Goal: Task Accomplishment & Management: Complete application form

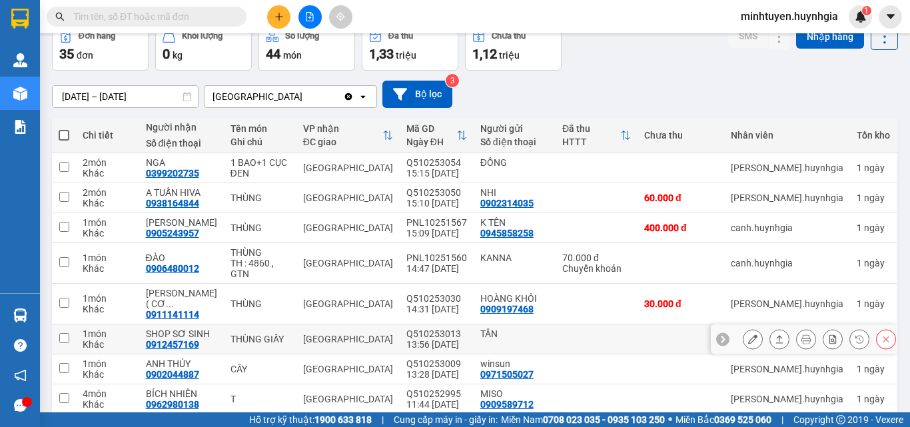
scroll to position [165, 0]
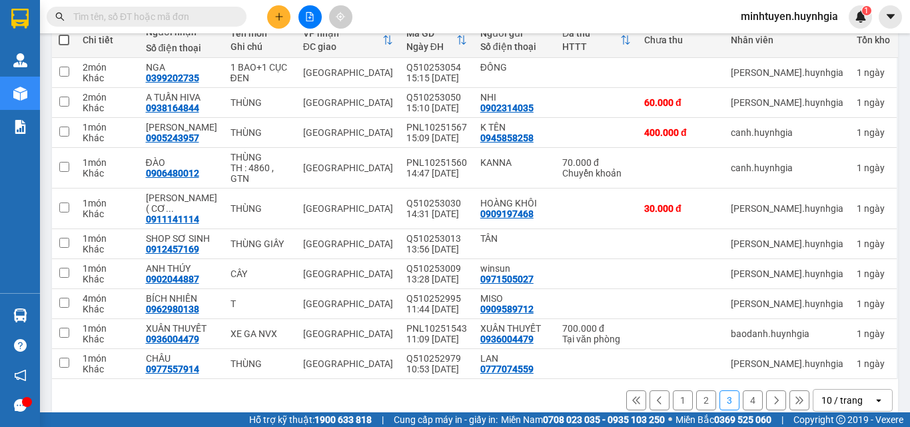
click at [678, 390] on button "1" at bounding box center [683, 400] width 20 height 20
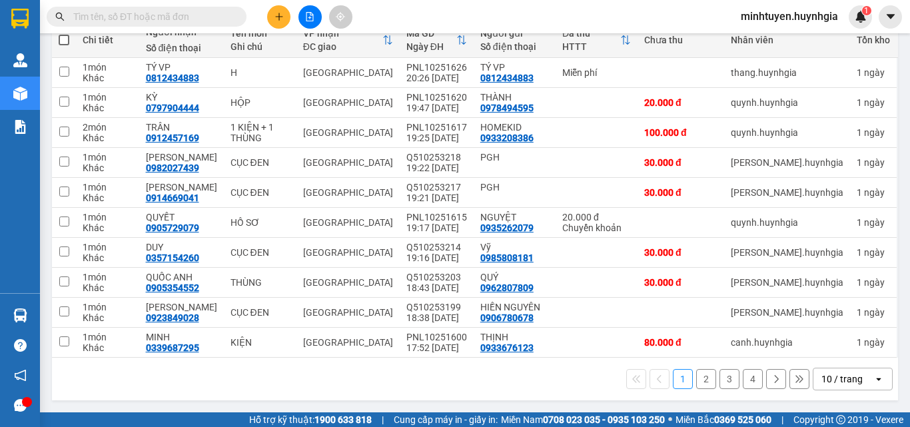
click at [698, 376] on button "2" at bounding box center [706, 379] width 20 height 20
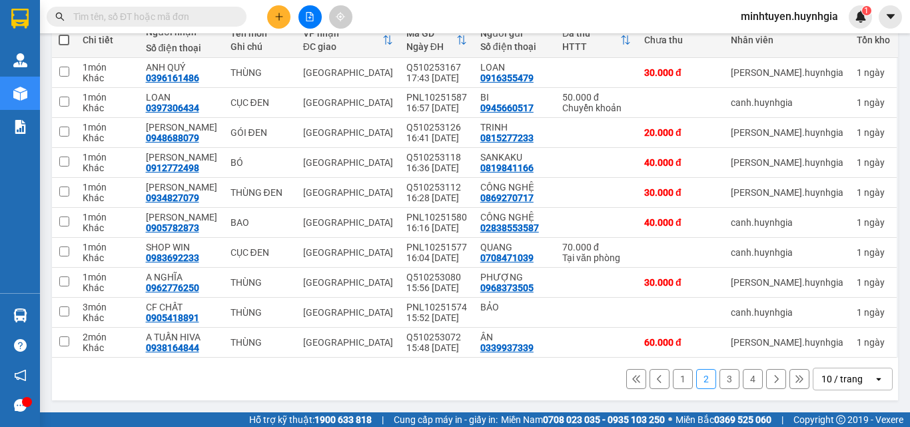
click at [720, 375] on button "3" at bounding box center [730, 379] width 20 height 20
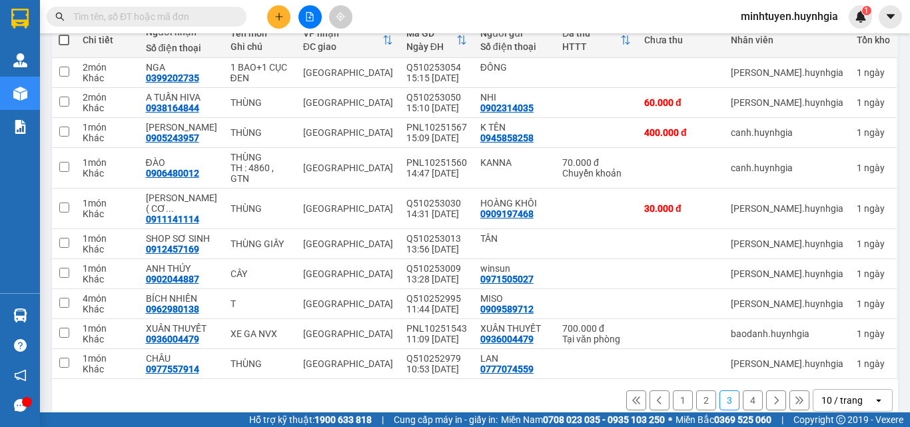
click at [696, 390] on button "2" at bounding box center [706, 400] width 20 height 20
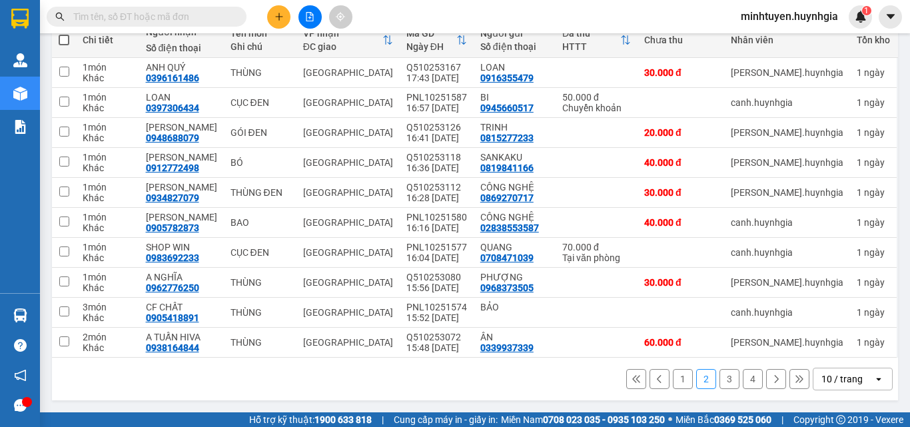
click at [720, 376] on button "3" at bounding box center [730, 379] width 20 height 20
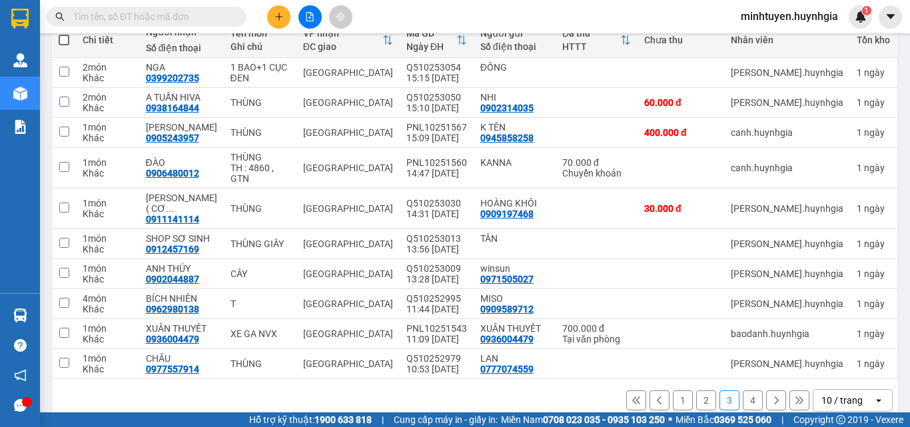
click at [743, 390] on button "4" at bounding box center [753, 400] width 20 height 20
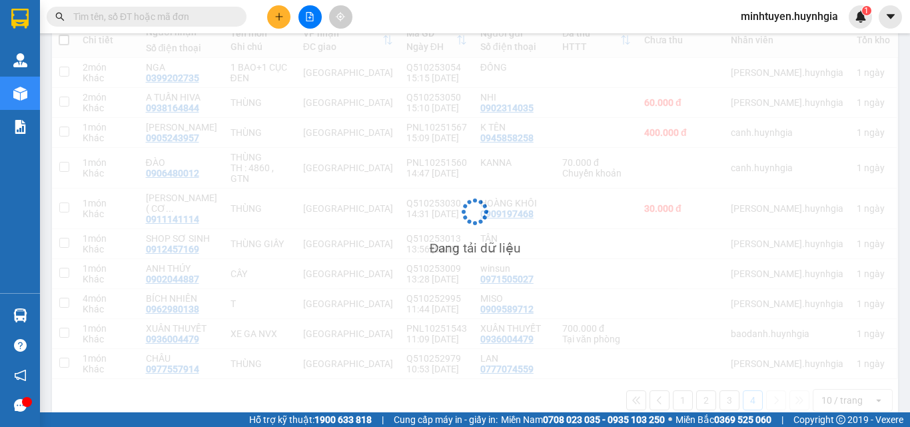
scroll to position [61, 0]
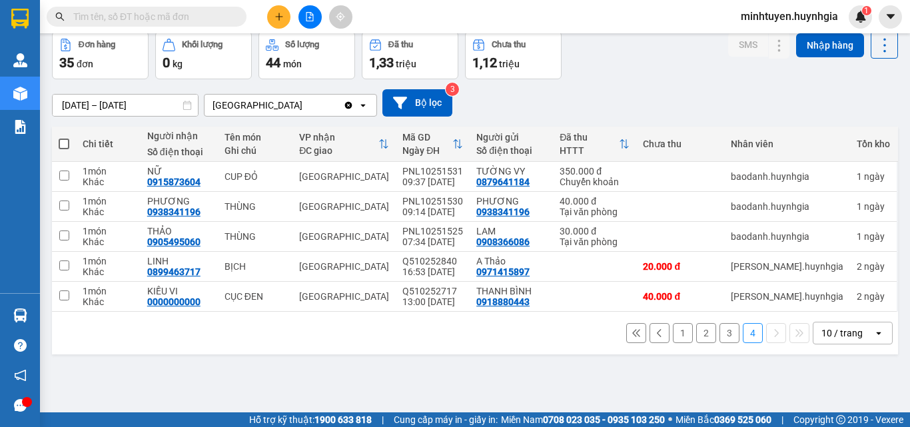
click at [719, 322] on div "1 2 3 4 10 / trang open" at bounding box center [475, 333] width 836 height 23
click at [720, 330] on button "3" at bounding box center [730, 333] width 20 height 20
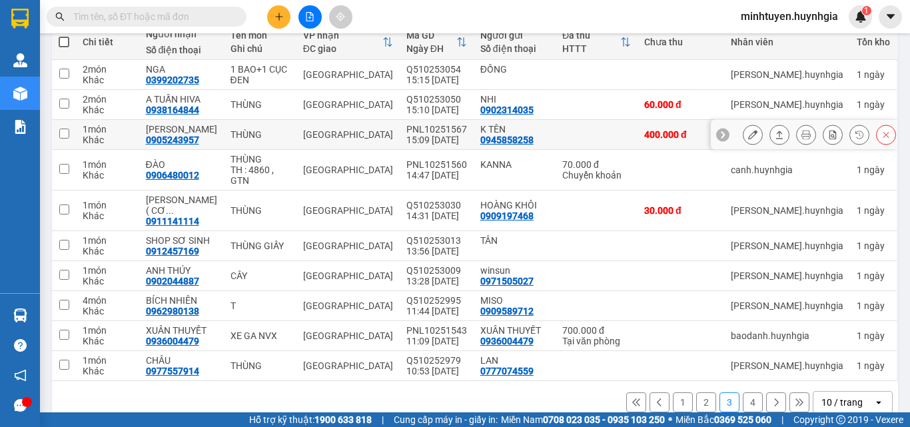
scroll to position [165, 0]
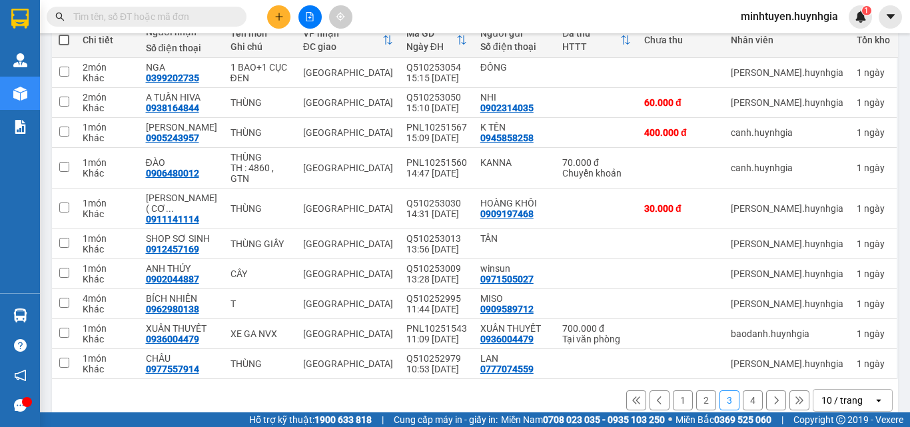
click at [698, 390] on button "2" at bounding box center [706, 400] width 20 height 20
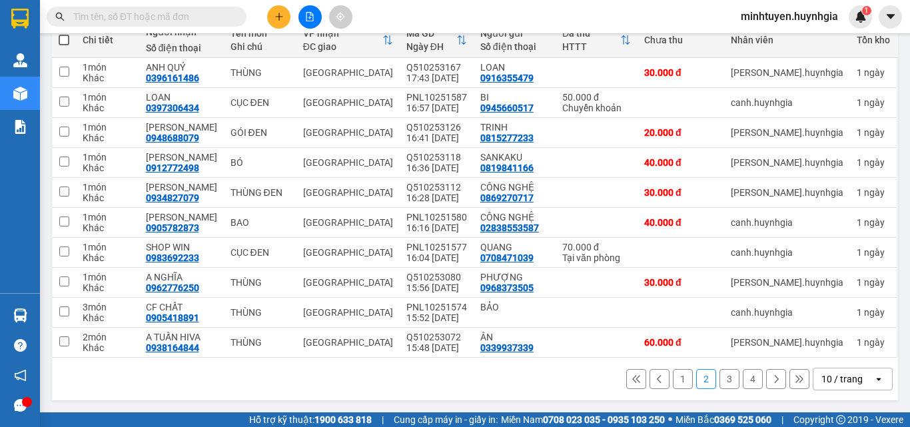
click at [720, 380] on button "3" at bounding box center [730, 379] width 20 height 20
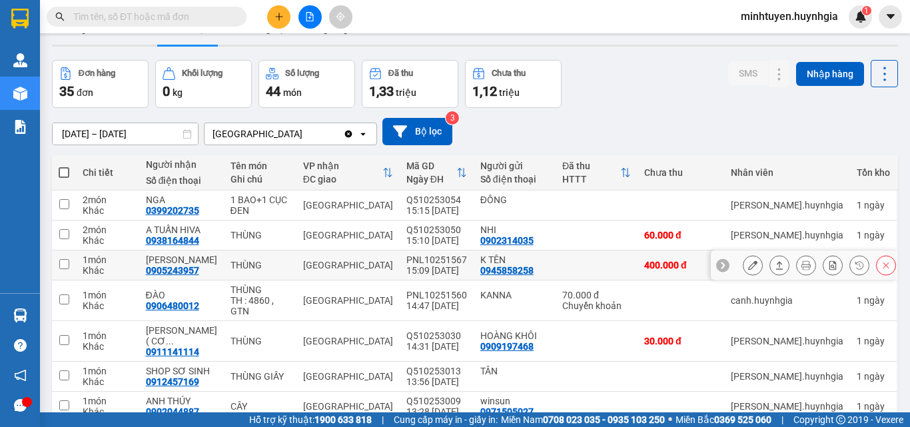
scroll to position [32, 0]
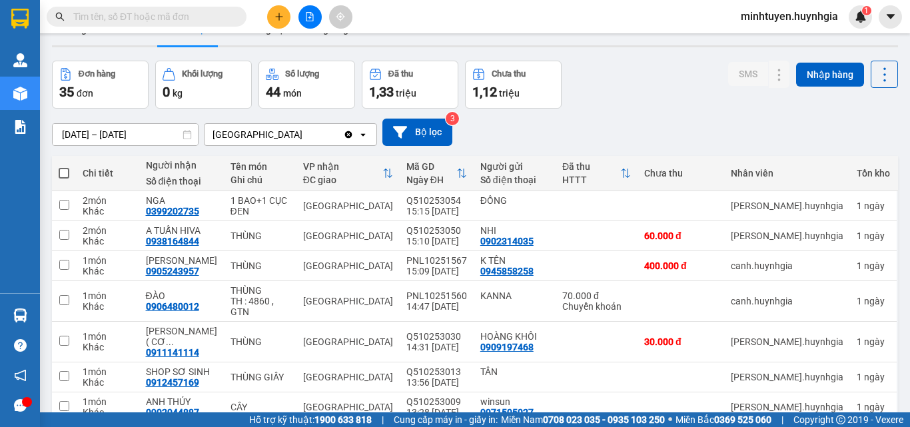
click at [148, 17] on input "text" at bounding box center [151, 16] width 157 height 15
click at [281, 9] on button at bounding box center [278, 16] width 23 height 23
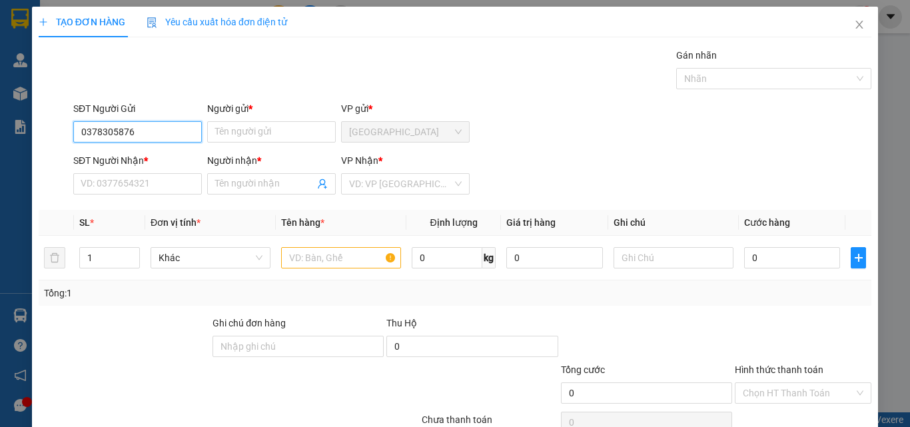
type input "0378305876"
click at [285, 120] on div "Người gửi *" at bounding box center [271, 111] width 129 height 20
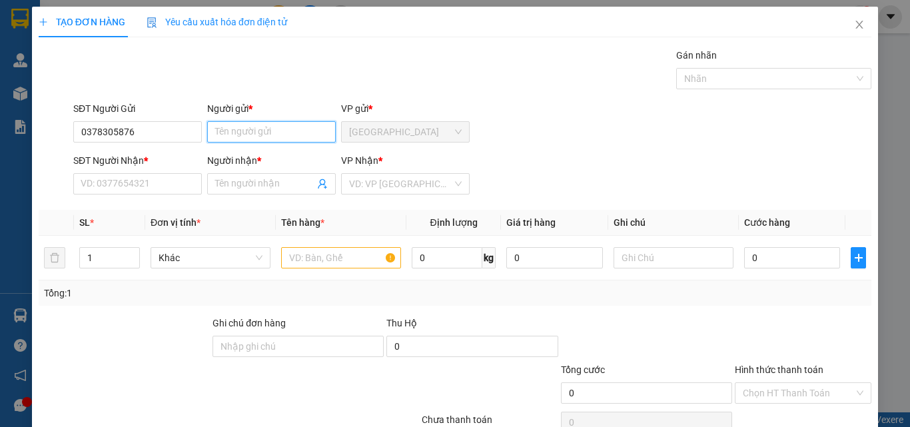
click at [283, 123] on input "Người gửi *" at bounding box center [271, 131] width 129 height 21
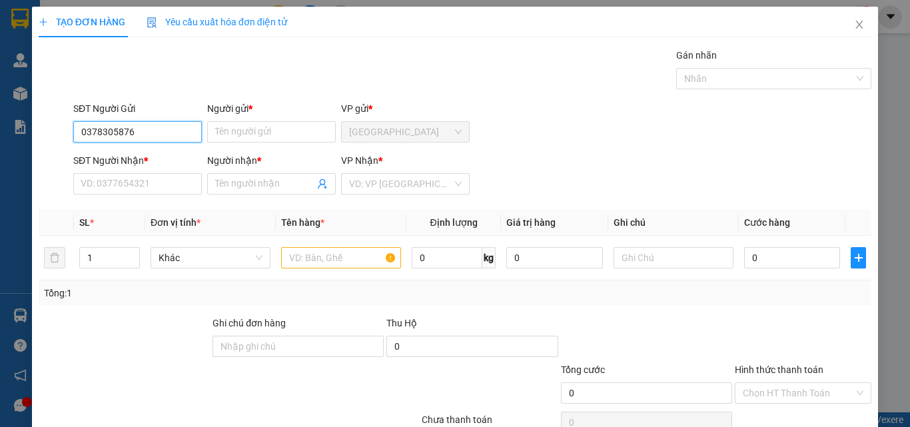
drag, startPoint x: 179, startPoint y: 139, endPoint x: 15, endPoint y: 147, distance: 163.4
click at [15, 147] on div "TẠO ĐƠN HÀNG Yêu cầu xuất hóa đơn điện tử Transit Pickup Surcharge Ids Transit …" at bounding box center [455, 213] width 910 height 427
click at [854, 26] on icon "close" at bounding box center [859, 24] width 11 height 11
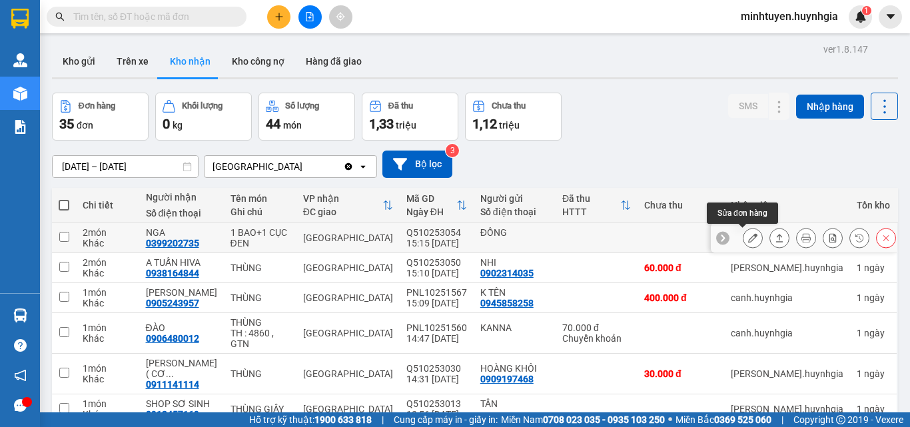
click at [749, 241] on button at bounding box center [753, 238] width 19 height 23
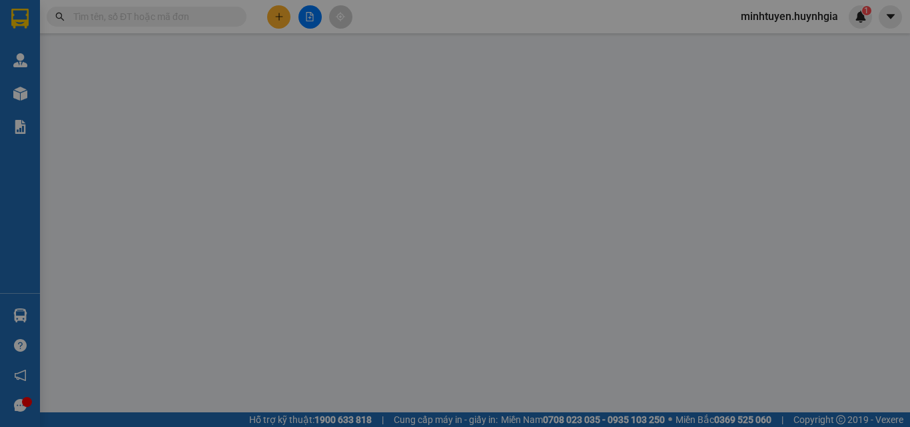
type input "ĐỒNG"
type input "0399202735"
type input "NGA"
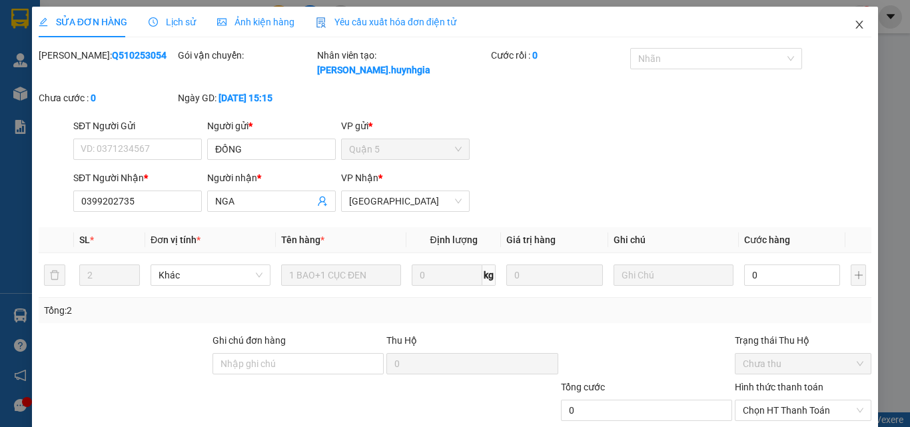
click at [850, 31] on span "Close" at bounding box center [859, 25] width 37 height 37
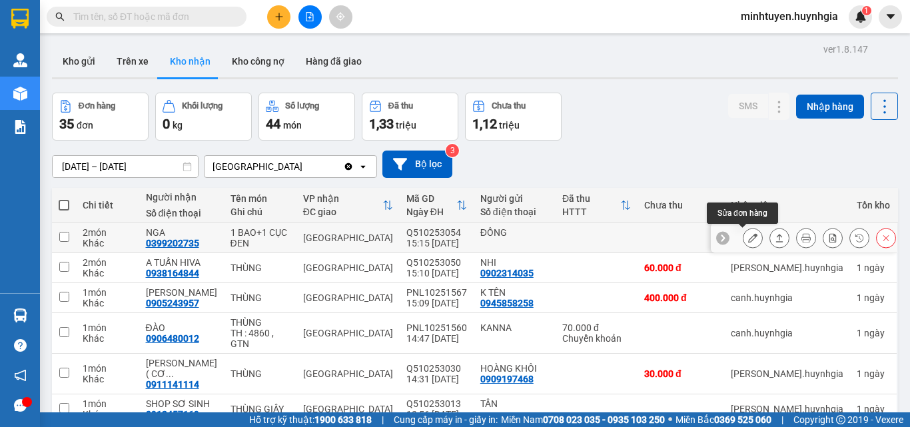
click at [748, 243] on icon at bounding box center [752, 237] width 9 height 9
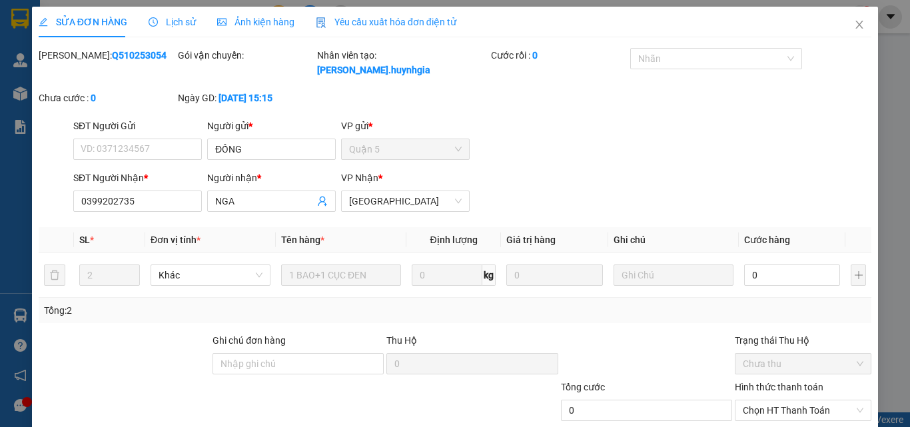
type input "ĐỒNG"
type input "0399202735"
type input "NGA"
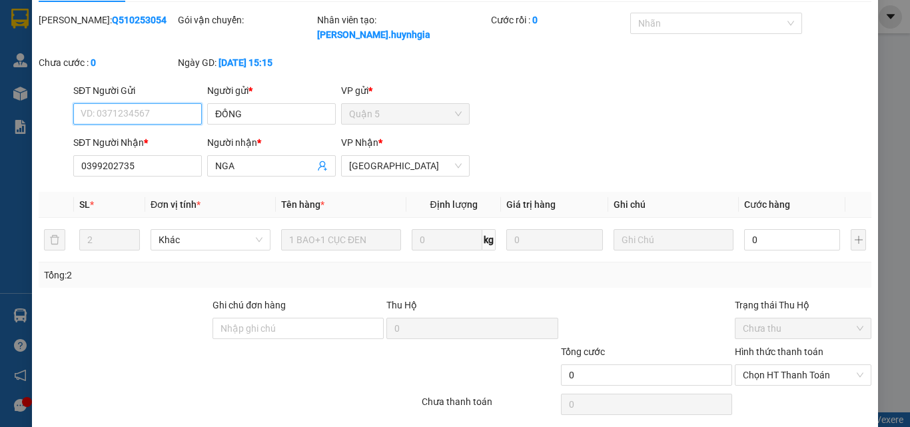
scroll to position [69, 0]
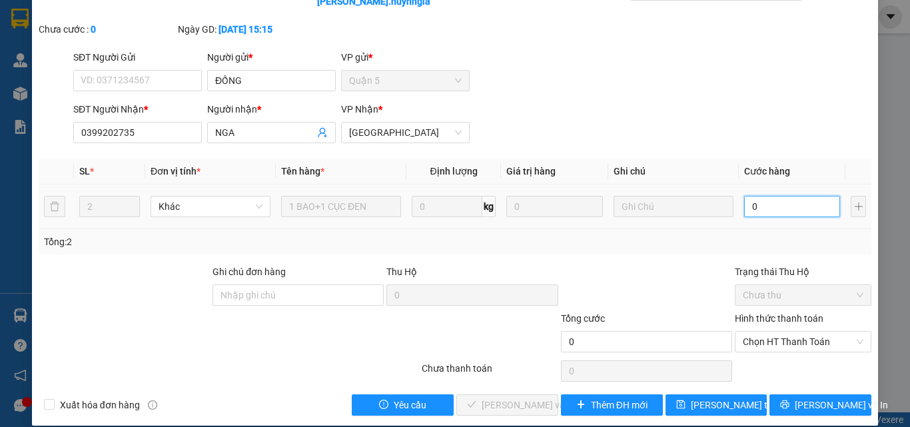
click at [792, 196] on input "0" at bounding box center [792, 206] width 96 height 21
type input "1"
type input "10"
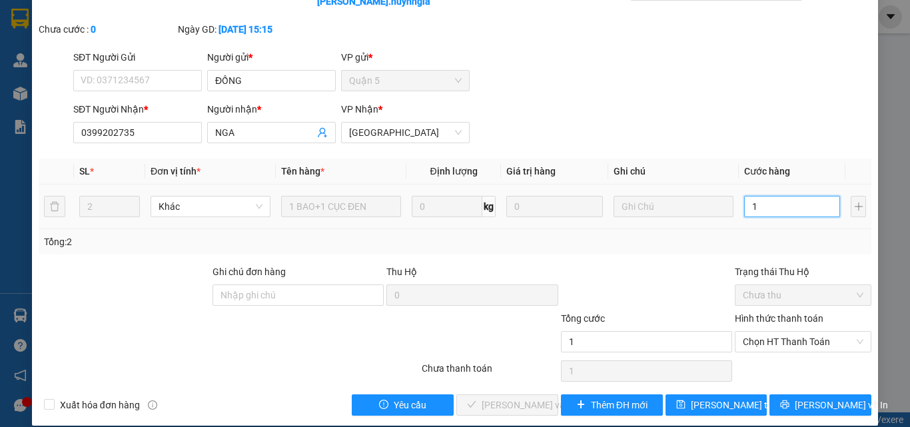
type input "10"
type input "100"
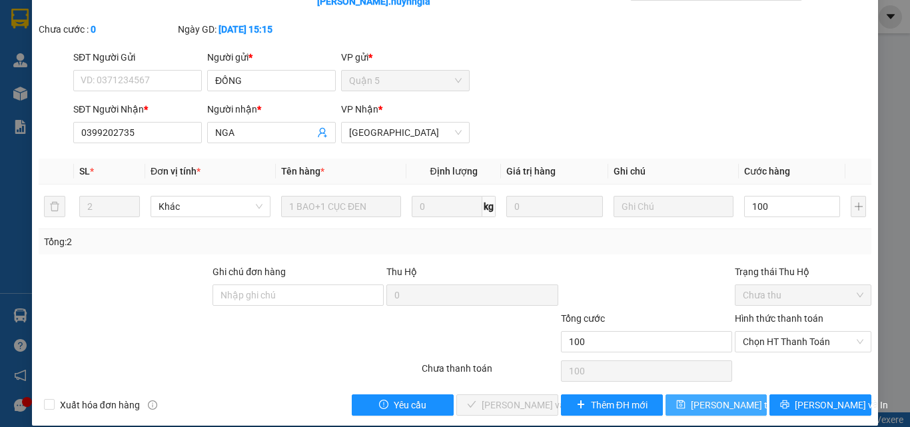
type input "100.000"
click at [703, 398] on span "[PERSON_NAME] thay đổi" at bounding box center [744, 405] width 107 height 15
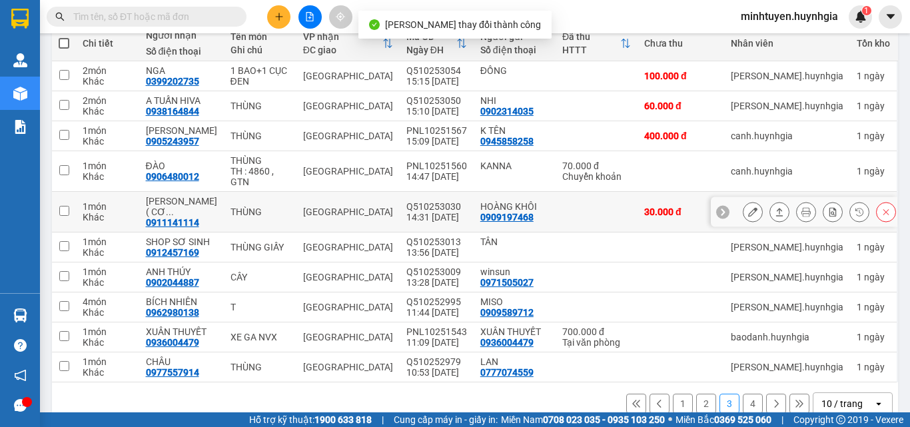
scroll to position [165, 0]
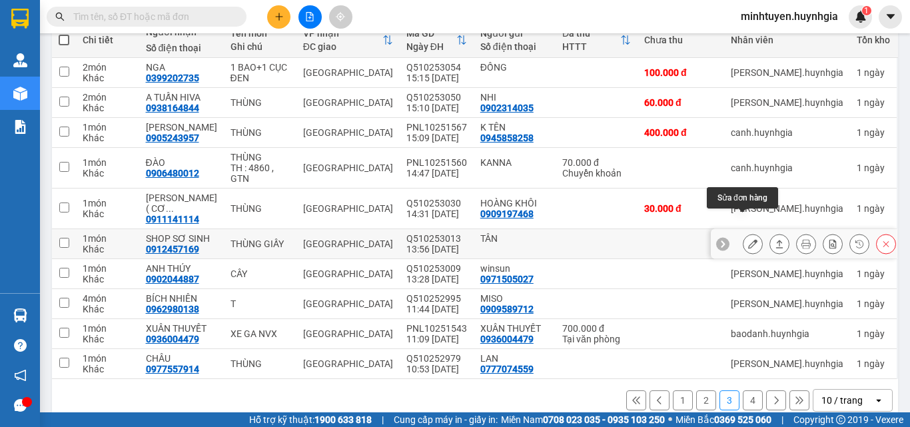
click at [749, 233] on button at bounding box center [753, 244] width 19 height 23
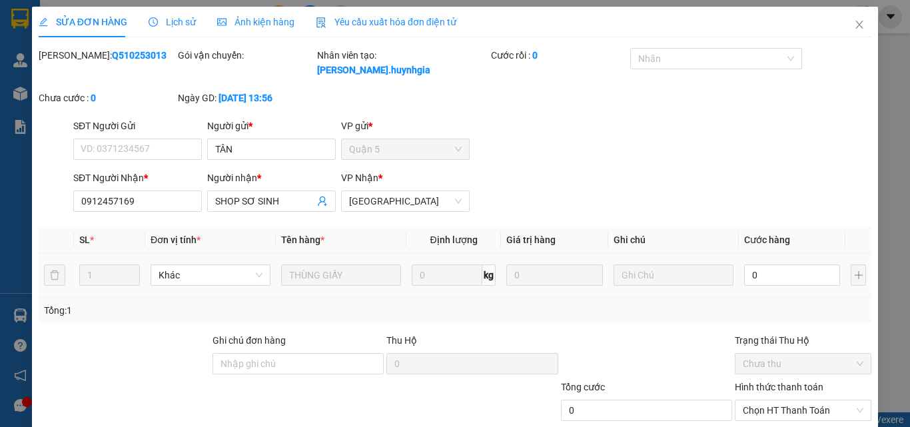
type input "TÂN"
type input "0912457169"
type input "SHOP SƠ SINH"
click at [790, 265] on input "0" at bounding box center [792, 275] width 96 height 21
type input "4"
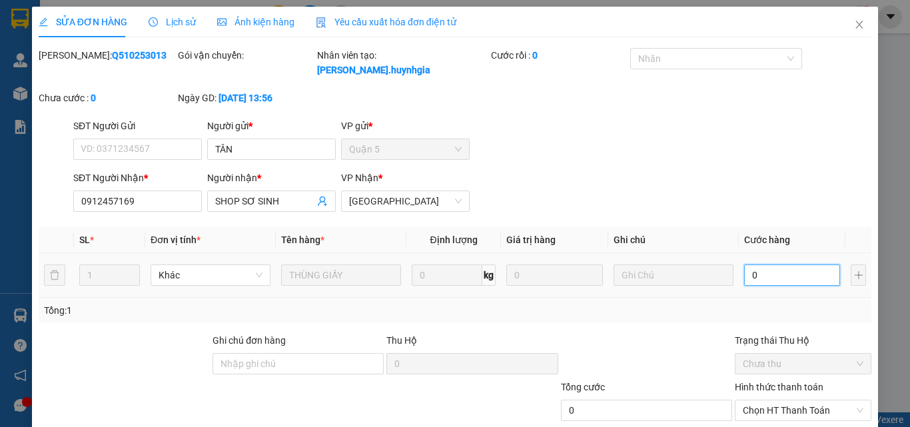
type input "4"
type input "40"
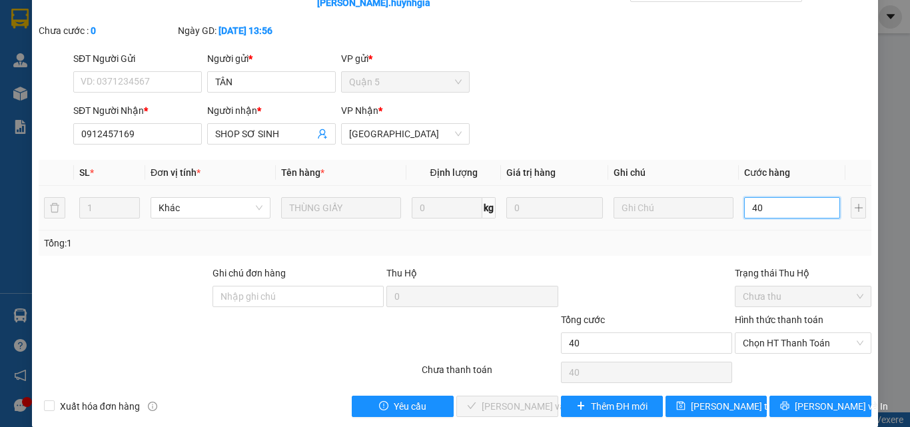
scroll to position [69, 0]
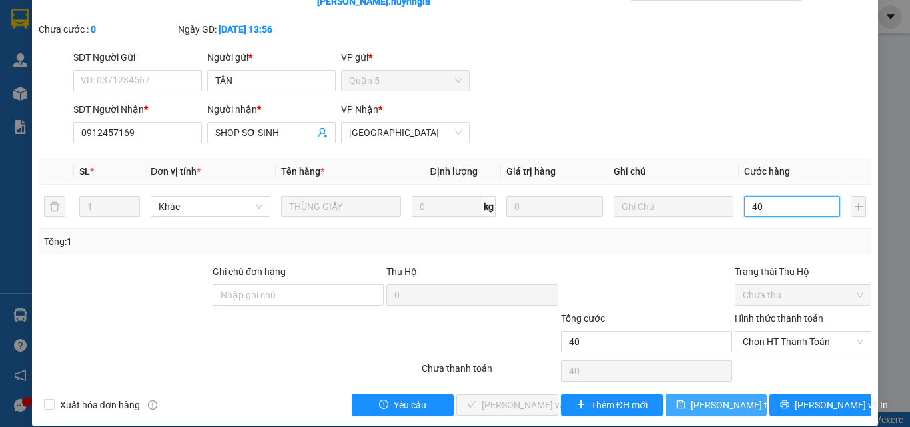
type input "40"
type input "40.000"
click at [705, 398] on span "[PERSON_NAME] thay đổi" at bounding box center [744, 405] width 107 height 15
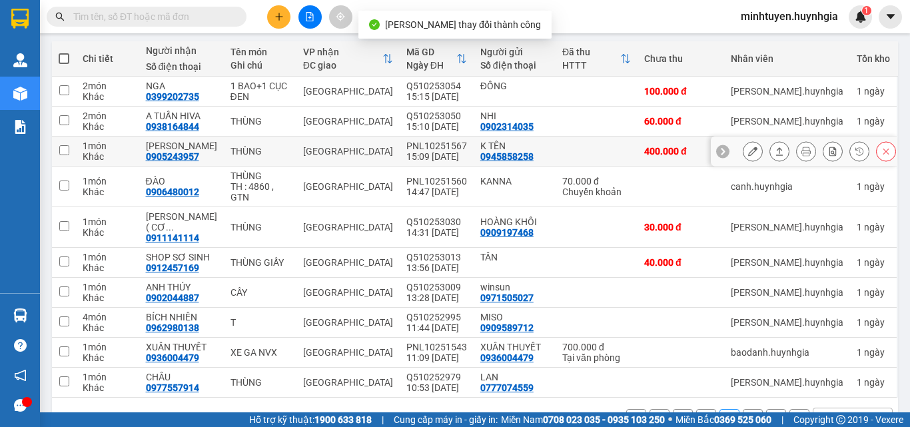
scroll to position [165, 0]
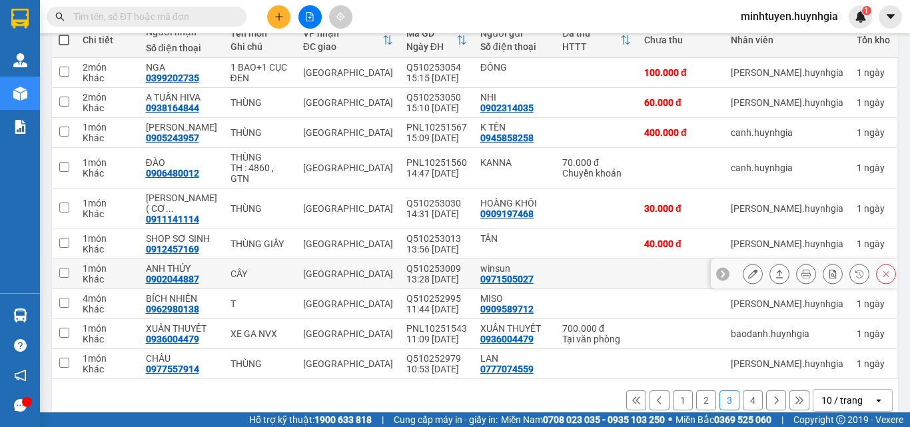
click at [744, 263] on button at bounding box center [753, 274] width 19 height 23
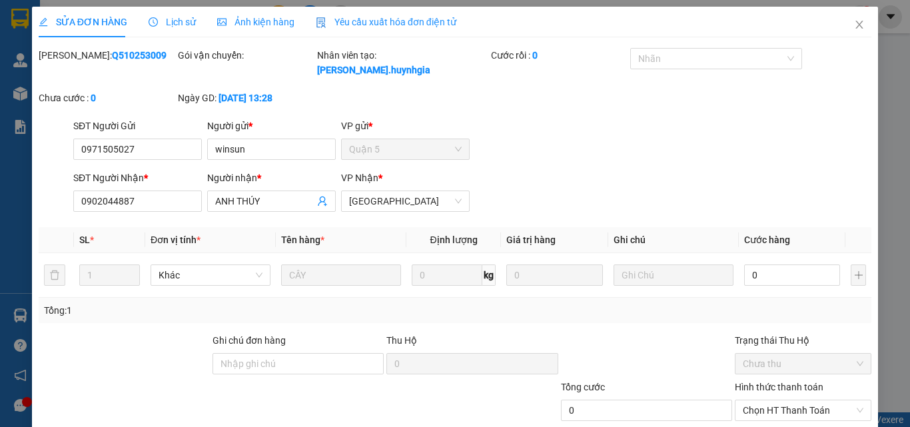
type input "0971505027"
type input "winsun"
type input "0902044887"
type input "ANH THÚY"
click at [762, 265] on input "0" at bounding box center [792, 275] width 96 height 21
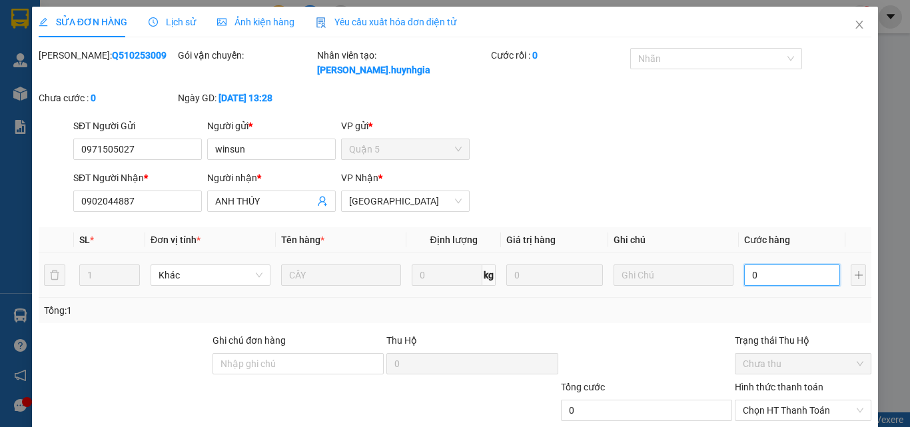
type input "4"
type input "0"
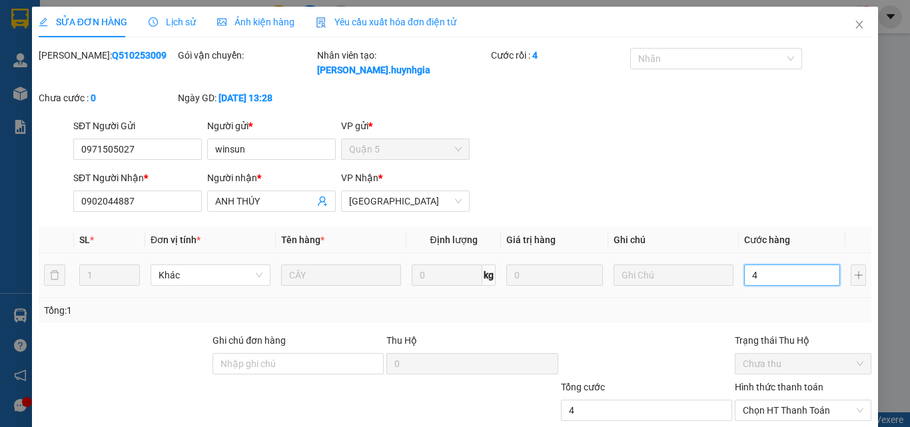
type input "0"
click at [762, 265] on input "0" at bounding box center [792, 275] width 96 height 21
type input "7"
click at [762, 265] on input "07" at bounding box center [792, 275] width 96 height 21
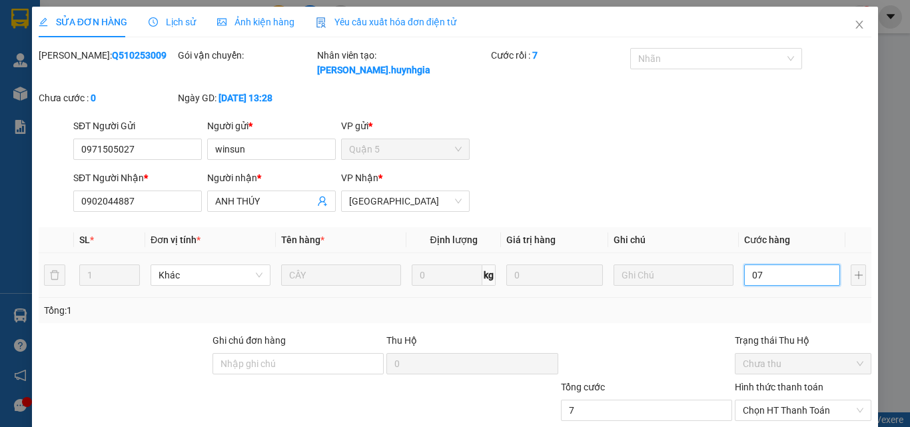
click at [762, 265] on input "07" at bounding box center [792, 275] width 96 height 21
type input "7"
type input "70"
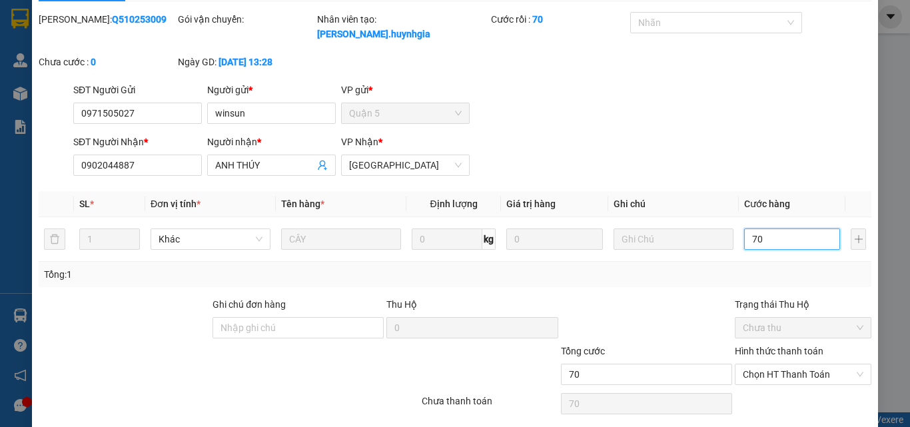
scroll to position [69, 0]
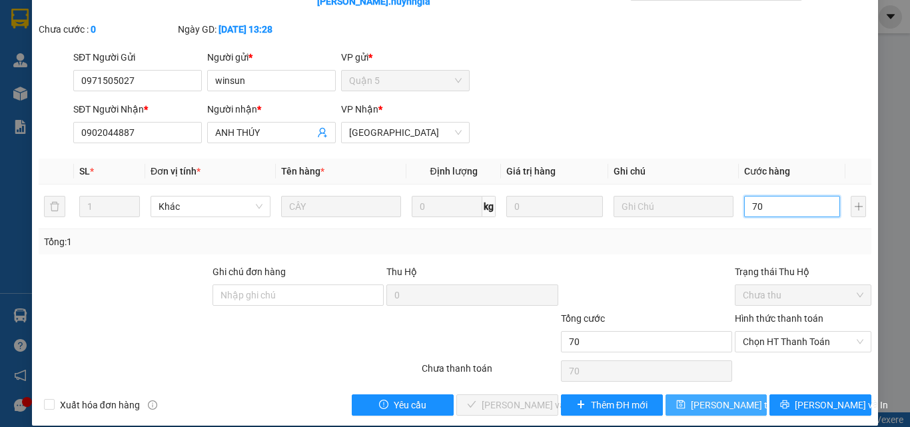
type input "70"
type input "70.000"
click at [708, 398] on span "[PERSON_NAME] thay đổi" at bounding box center [744, 405] width 107 height 15
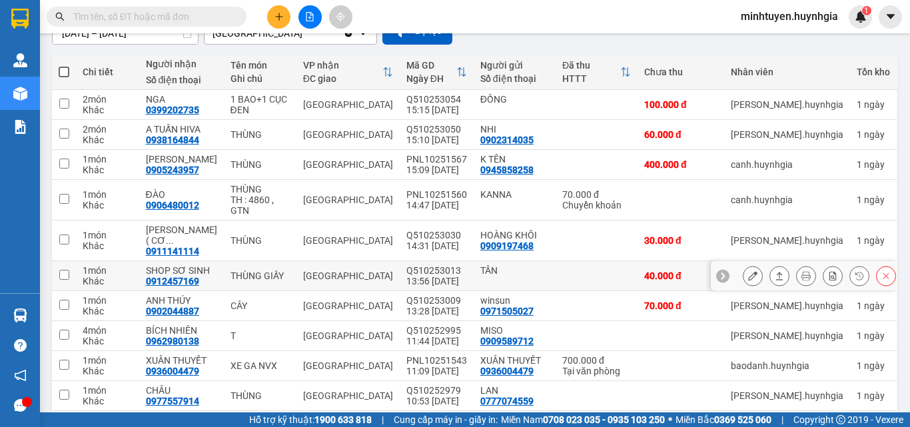
scroll to position [165, 0]
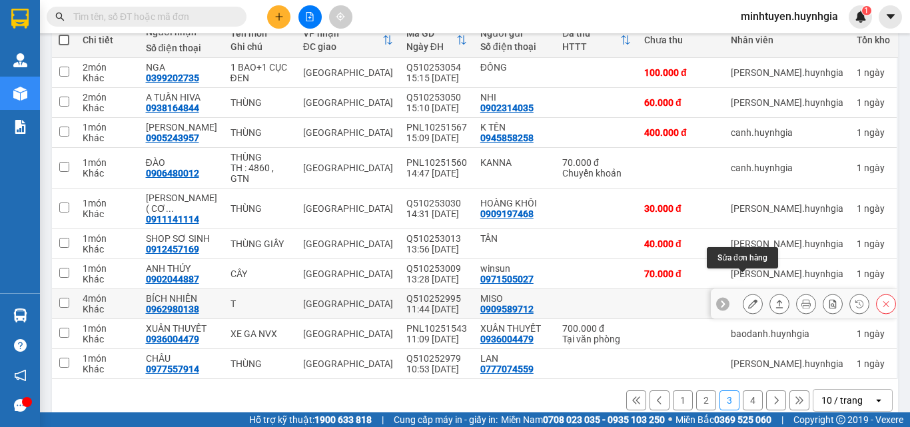
click at [744, 293] on button at bounding box center [753, 304] width 19 height 23
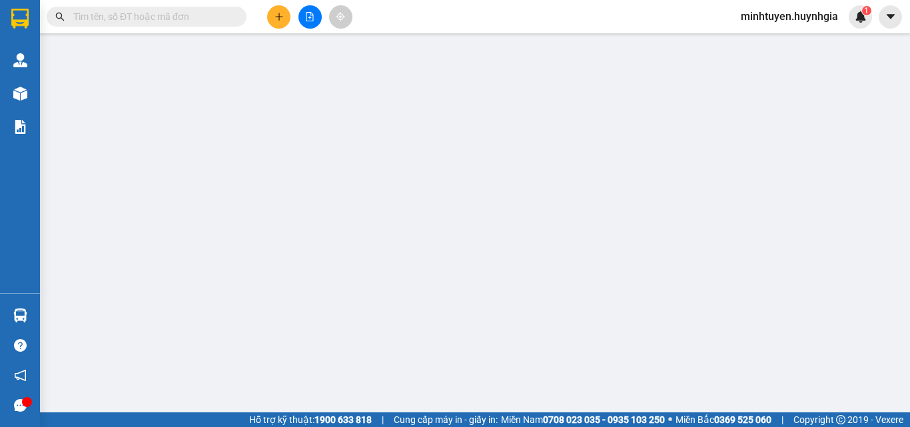
type input "0909589712"
type input "MISO"
type input "0962980138"
type input "BÍCH NHIÊN"
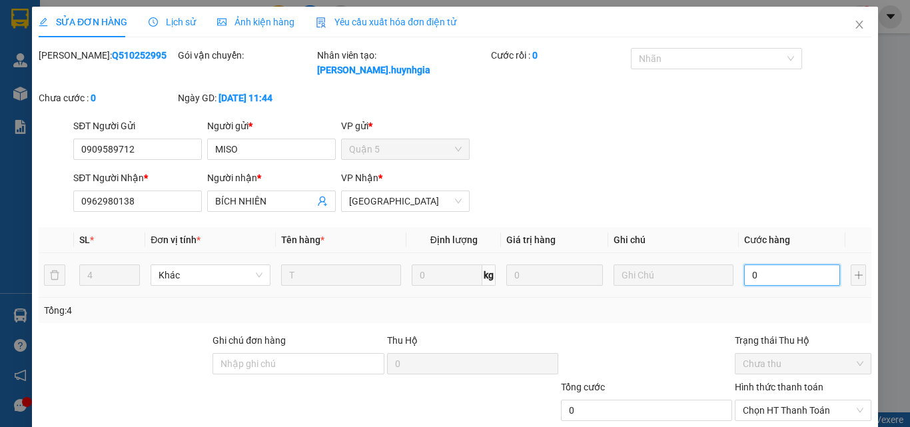
click at [776, 265] on input "0" at bounding box center [792, 275] width 96 height 21
type input "1"
type input "16"
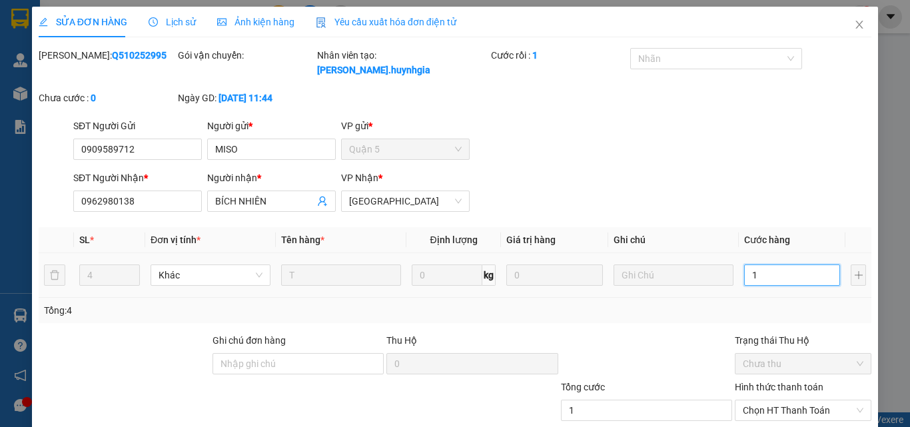
type input "16"
type input "160"
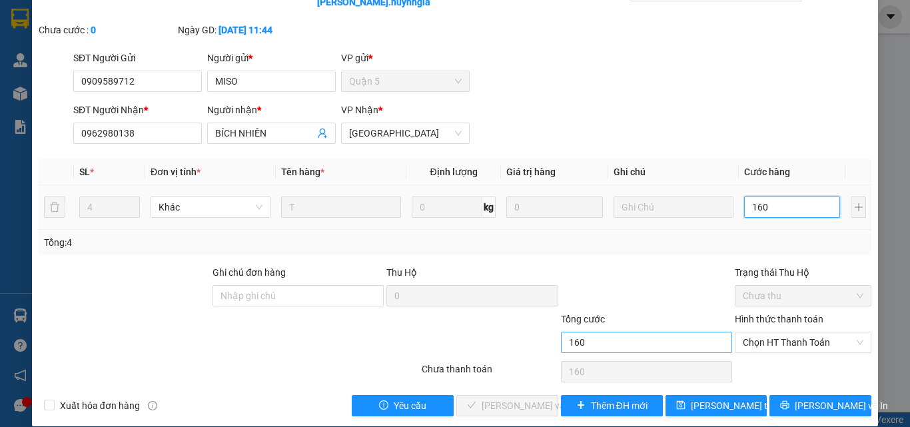
scroll to position [69, 0]
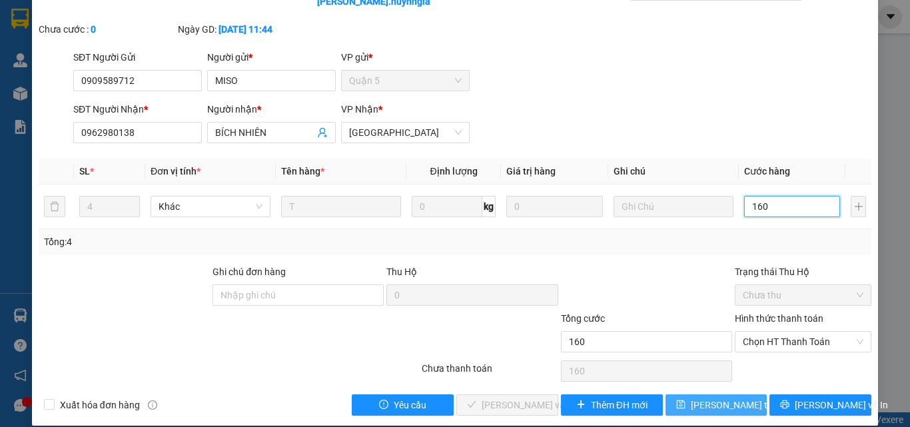
type input "160"
click at [694, 398] on span "[PERSON_NAME] thay đổi" at bounding box center [744, 405] width 107 height 15
type input "160.000"
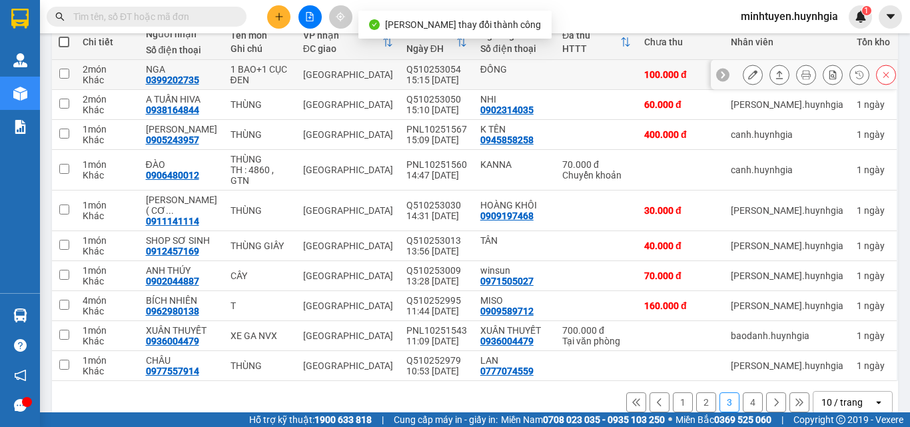
scroll to position [165, 0]
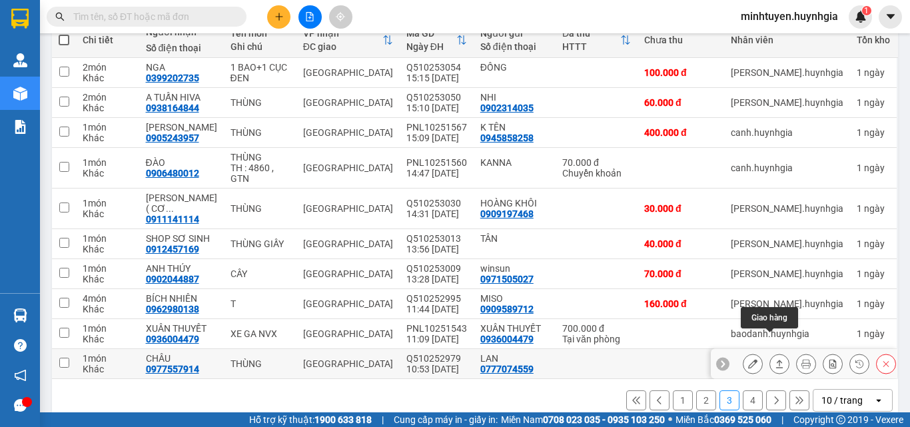
click at [776, 352] on button at bounding box center [779, 363] width 19 height 23
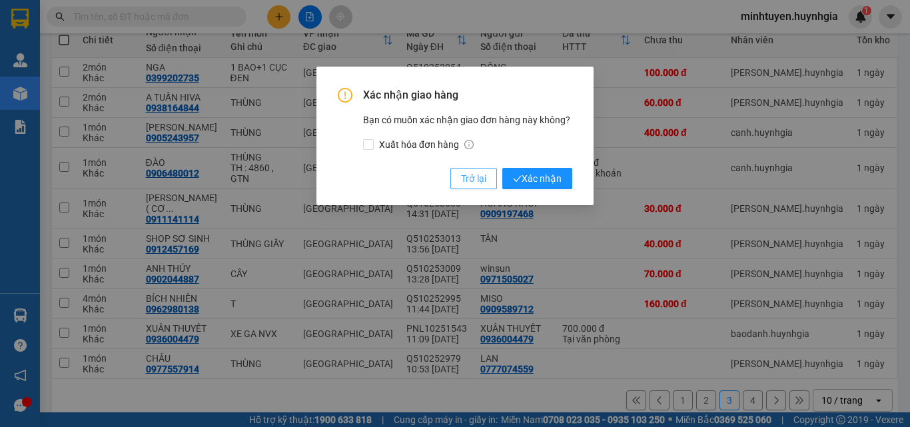
click at [460, 174] on button "Trở lại" at bounding box center [473, 178] width 47 height 21
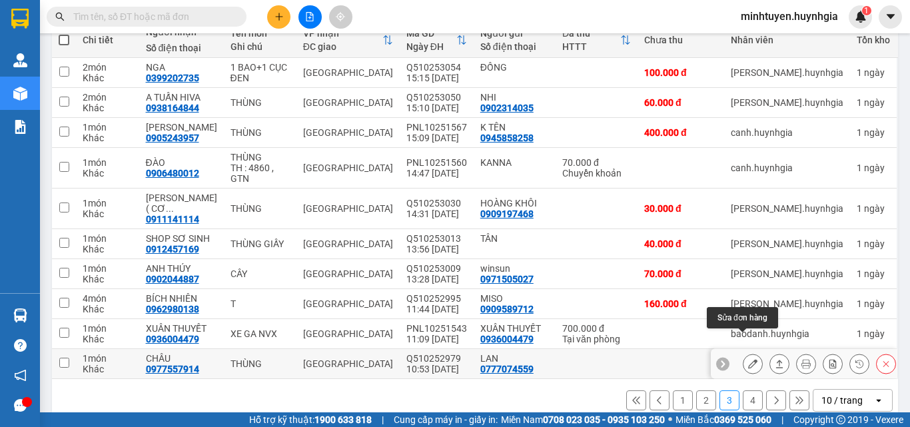
click at [744, 352] on button at bounding box center [753, 363] width 19 height 23
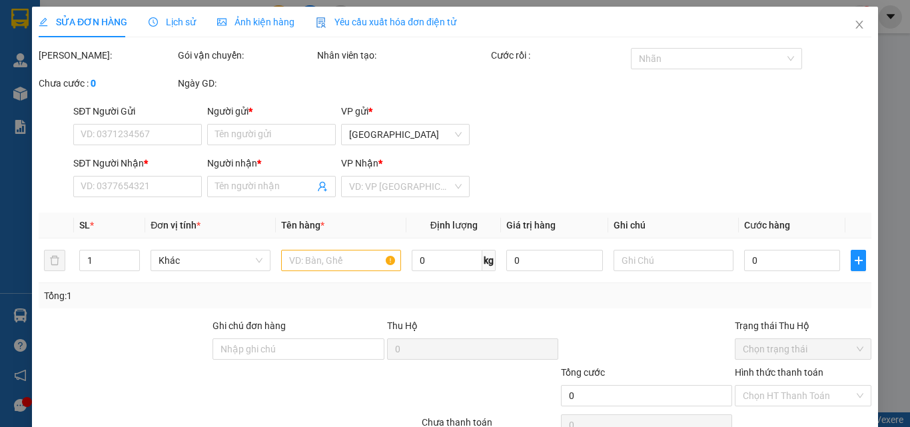
type input "0777074559"
type input "LAN"
type input "0977557914"
type input "CHÂU"
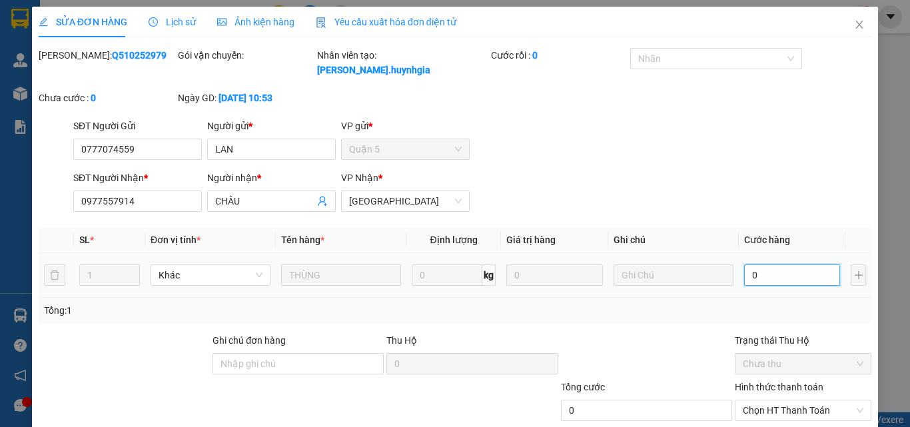
click at [760, 265] on input "0" at bounding box center [792, 275] width 96 height 21
type input "5"
type input "50"
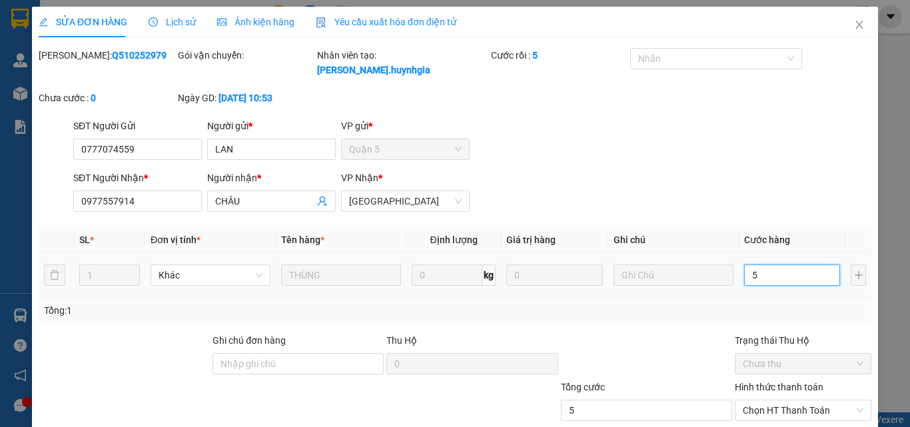
type input "50"
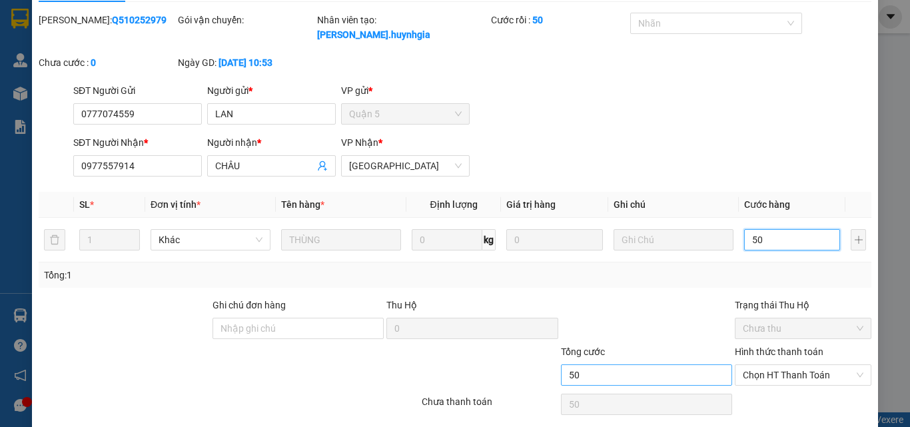
scroll to position [69, 0]
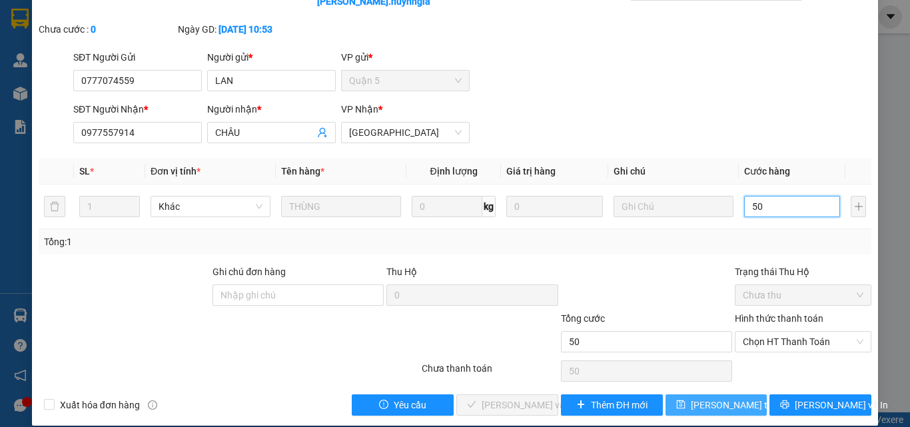
type input "50"
type input "50.000"
click at [684, 394] on button "[PERSON_NAME] thay đổi" at bounding box center [717, 404] width 102 height 21
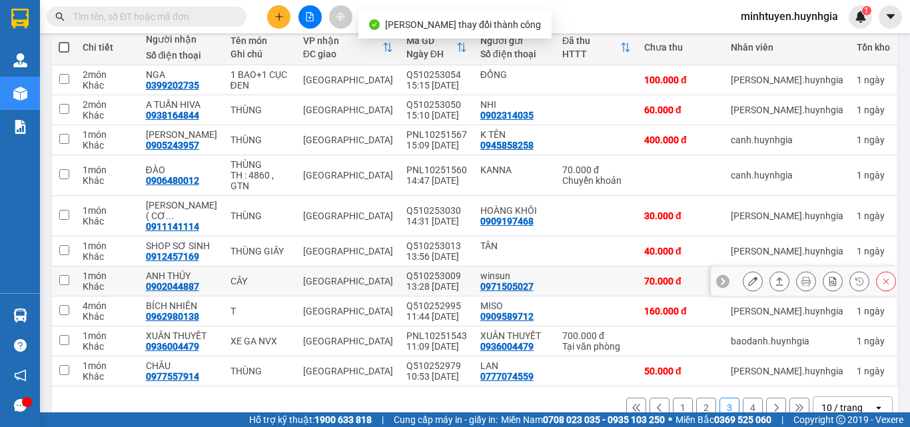
scroll to position [165, 0]
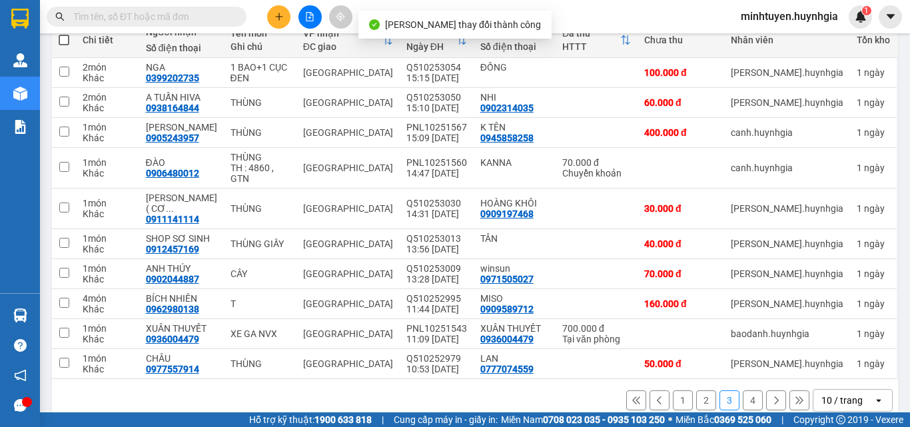
click at [678, 390] on button "1" at bounding box center [683, 400] width 20 height 20
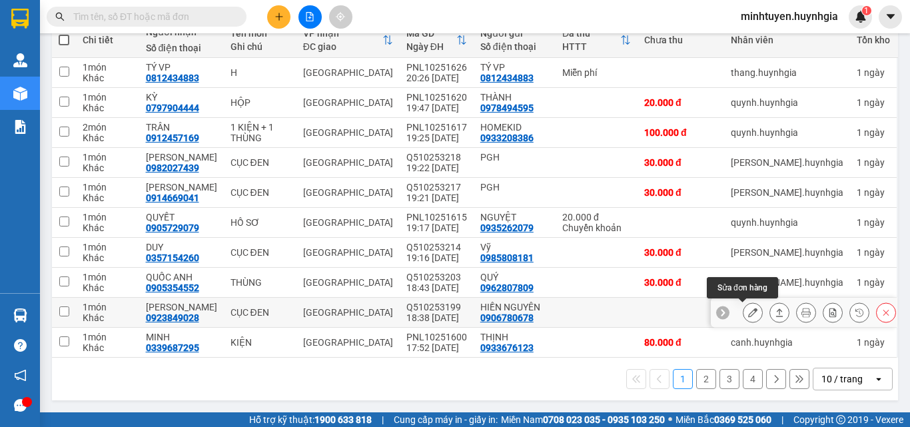
click at [749, 315] on button at bounding box center [753, 312] width 19 height 23
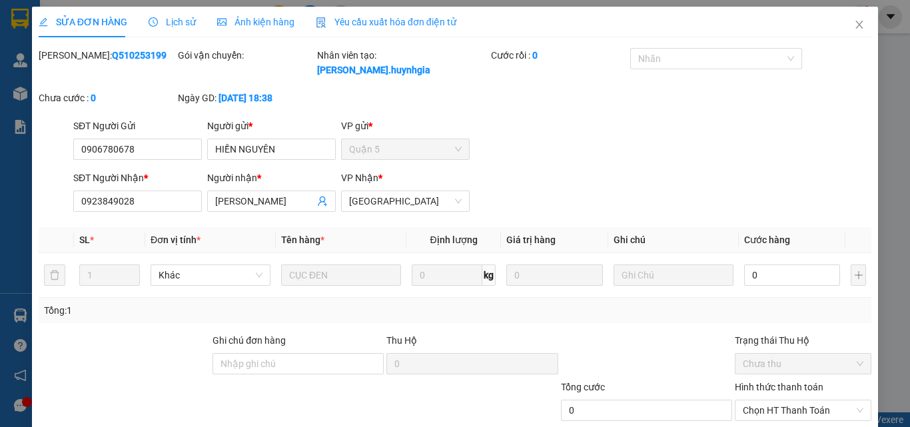
type input "0906780678"
type input "HIỀN NGUYÊN"
type input "0923849028"
type input "[PERSON_NAME]"
click at [761, 267] on input "0" at bounding box center [792, 275] width 96 height 21
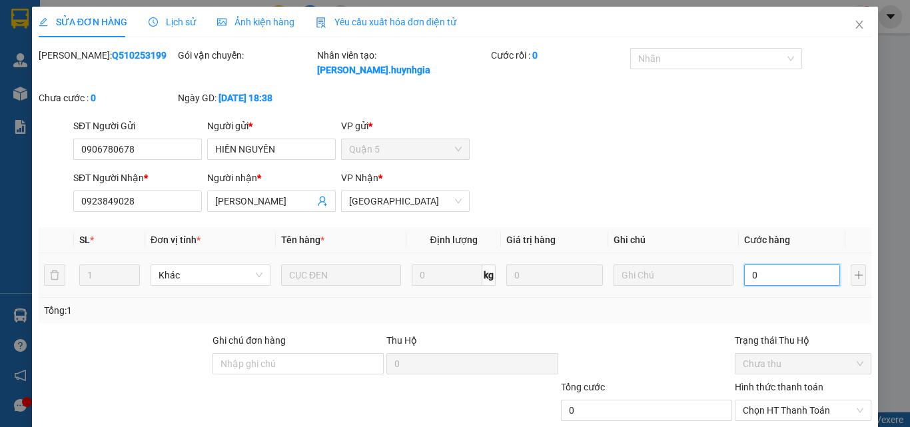
type input "6"
type input "60"
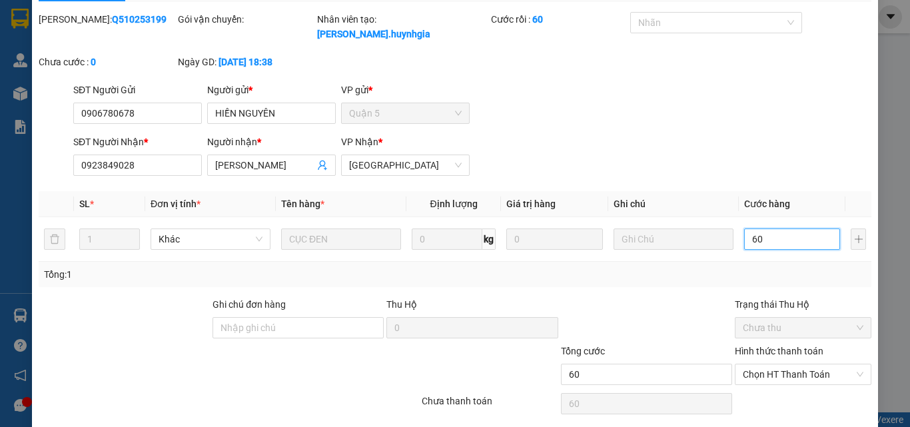
scroll to position [69, 0]
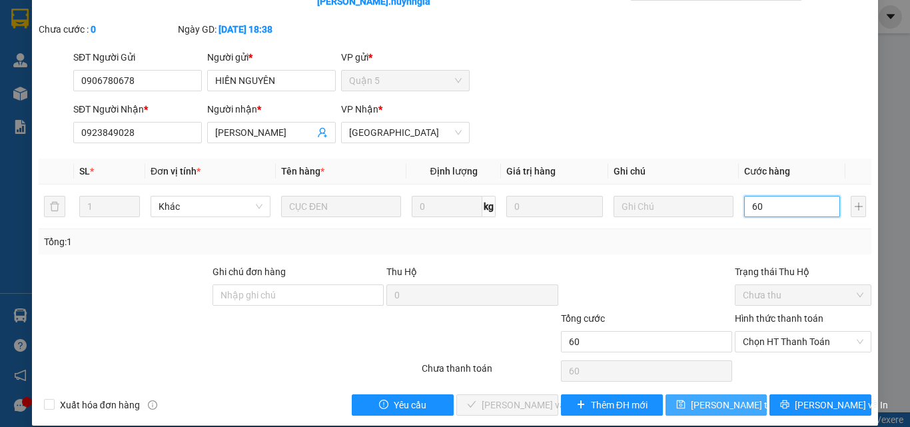
type input "60"
click at [694, 398] on span "[PERSON_NAME] thay đổi" at bounding box center [744, 405] width 107 height 15
type input "60.000"
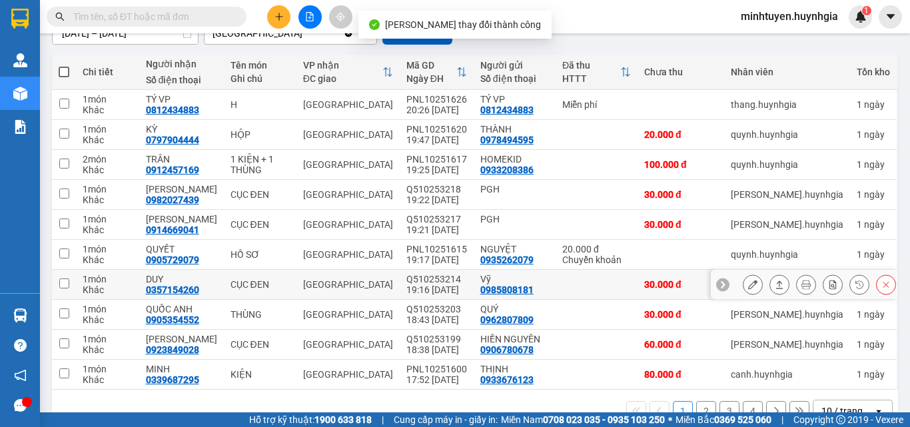
scroll to position [165, 0]
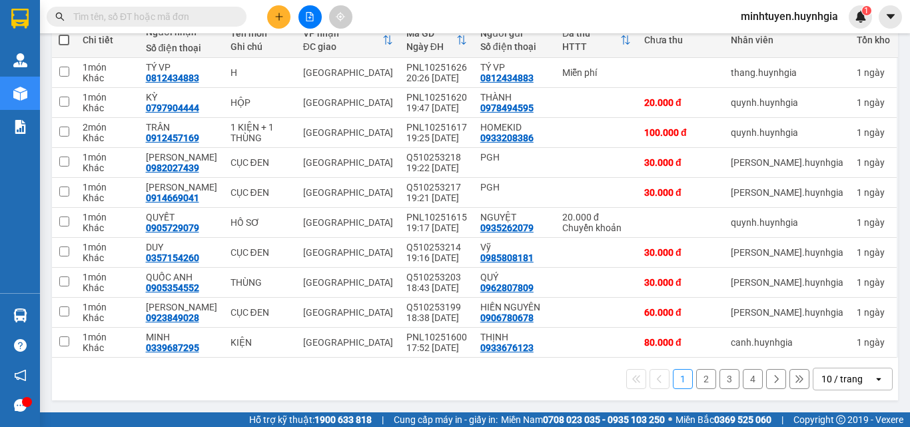
click at [720, 374] on button "3" at bounding box center [730, 379] width 20 height 20
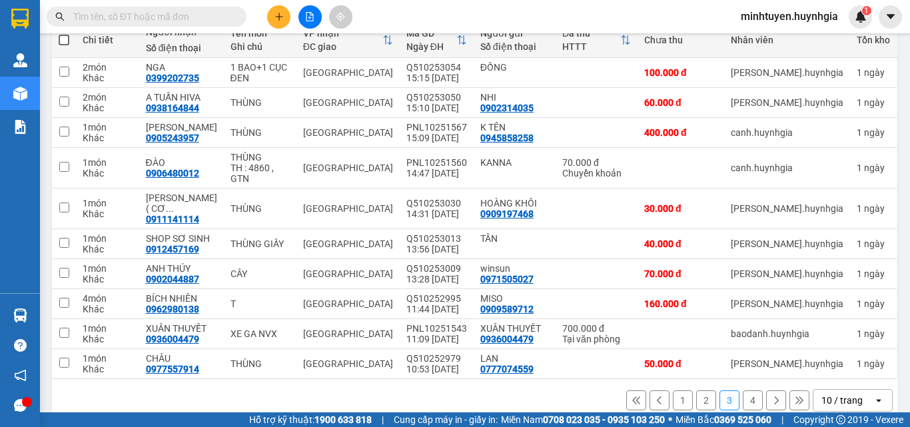
click at [698, 390] on button "2" at bounding box center [706, 400] width 20 height 20
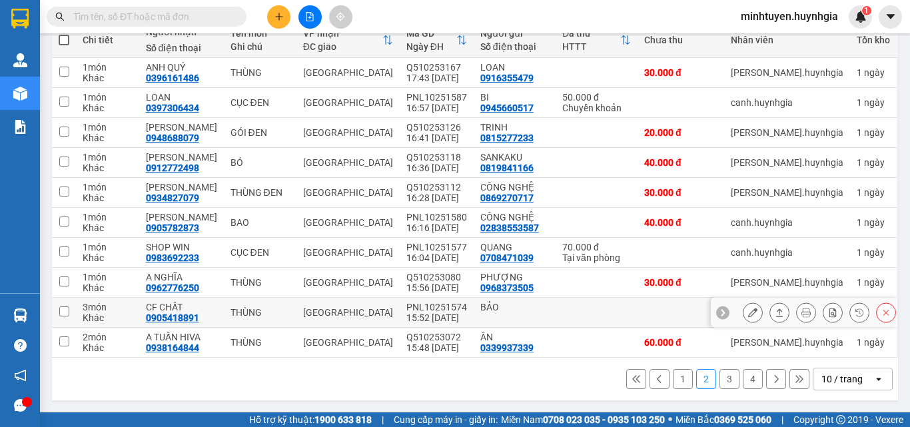
click at [748, 314] on icon at bounding box center [752, 312] width 9 height 9
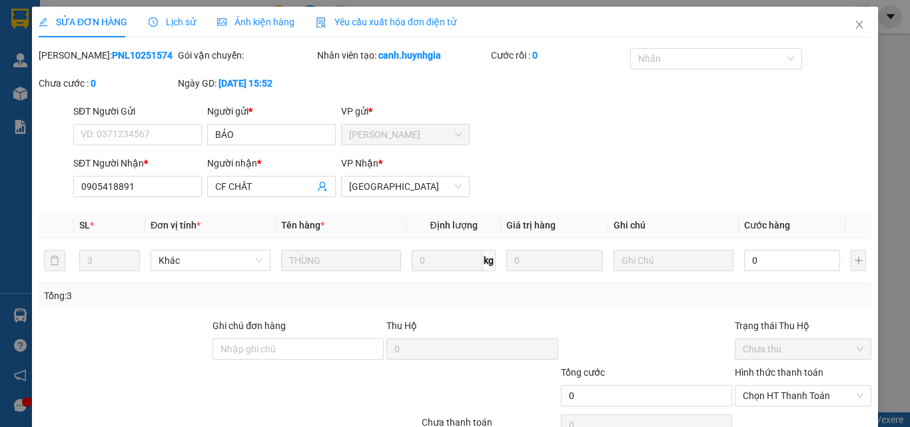
type input "BẢO"
type input "0905418891"
type input "CF CHẤT"
click at [797, 267] on input "0" at bounding box center [792, 260] width 96 height 21
type input "9"
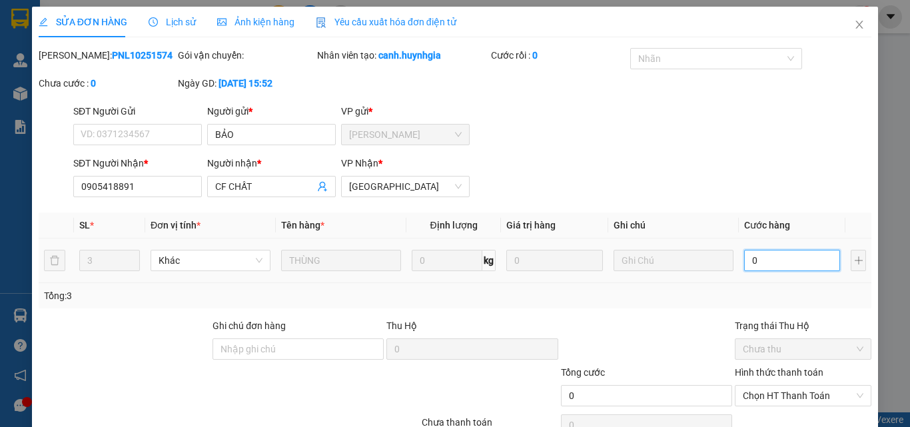
type input "9"
type input "90"
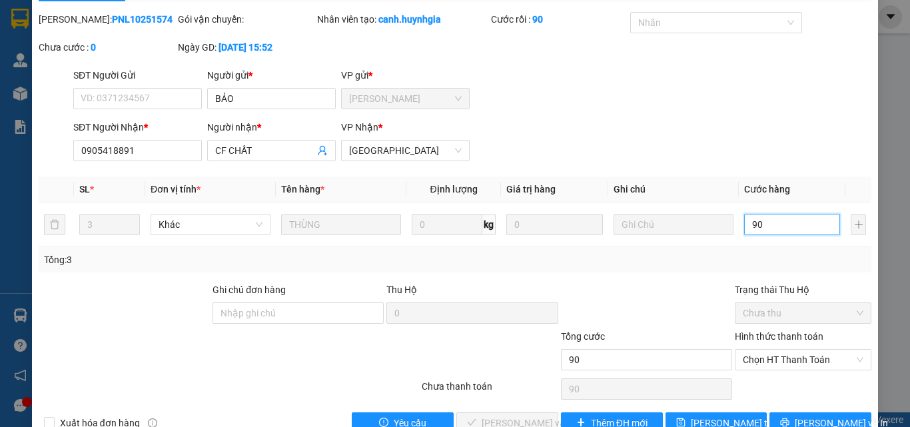
scroll to position [69, 0]
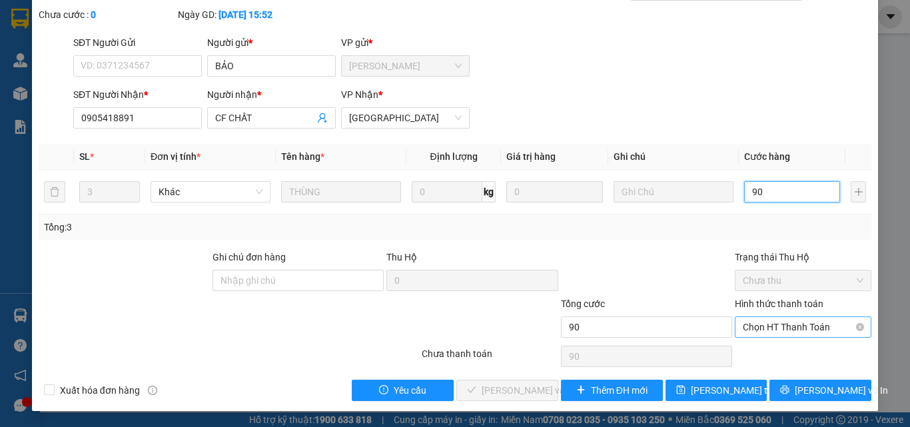
click at [790, 328] on span "Chọn HT Thanh Toán" at bounding box center [803, 327] width 121 height 20
type input "90"
type input "90.000"
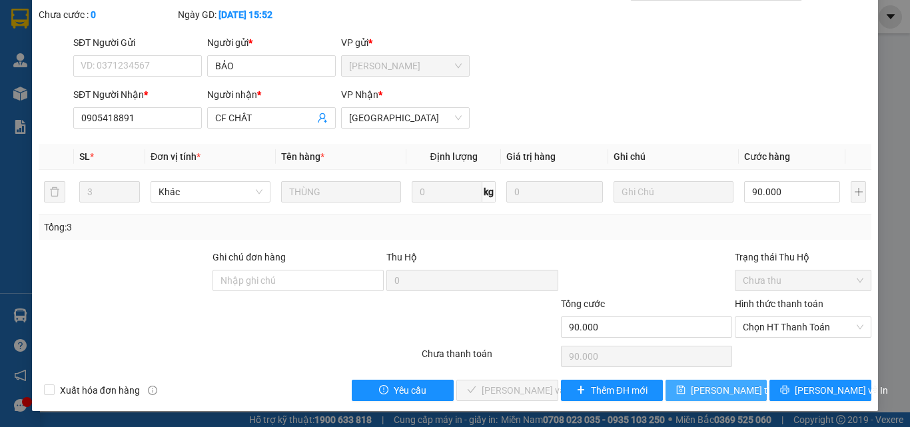
click at [682, 382] on button "[PERSON_NAME] thay đổi" at bounding box center [717, 390] width 102 height 21
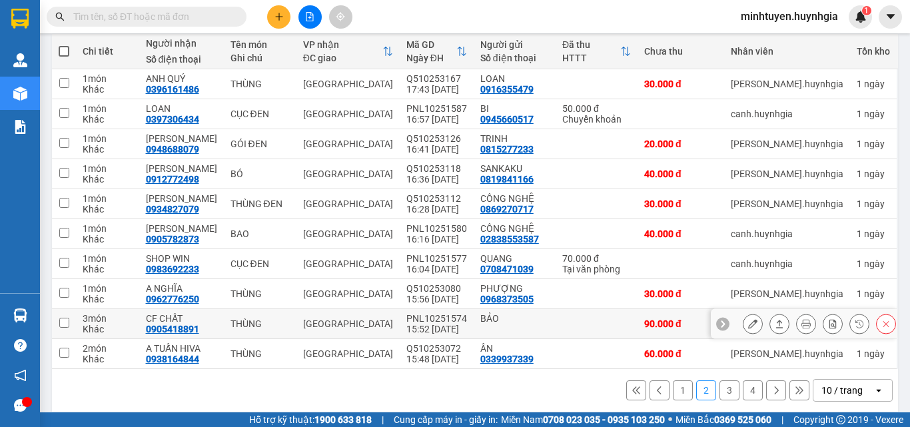
scroll to position [165, 0]
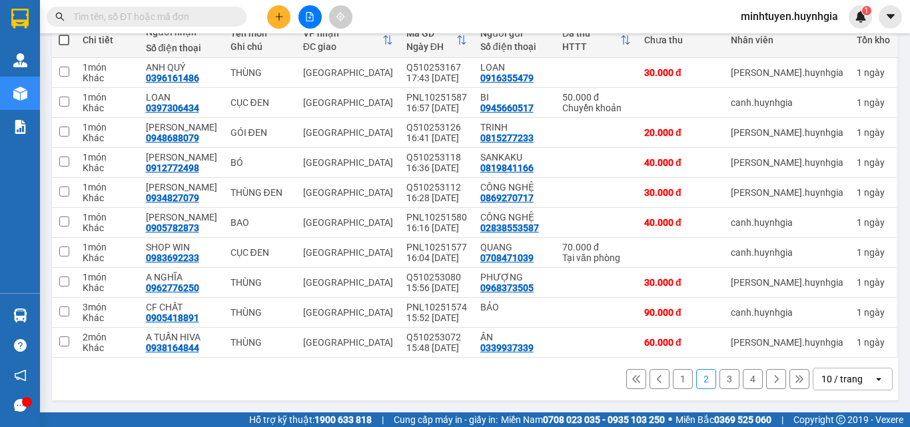
click at [723, 380] on button "3" at bounding box center [730, 379] width 20 height 20
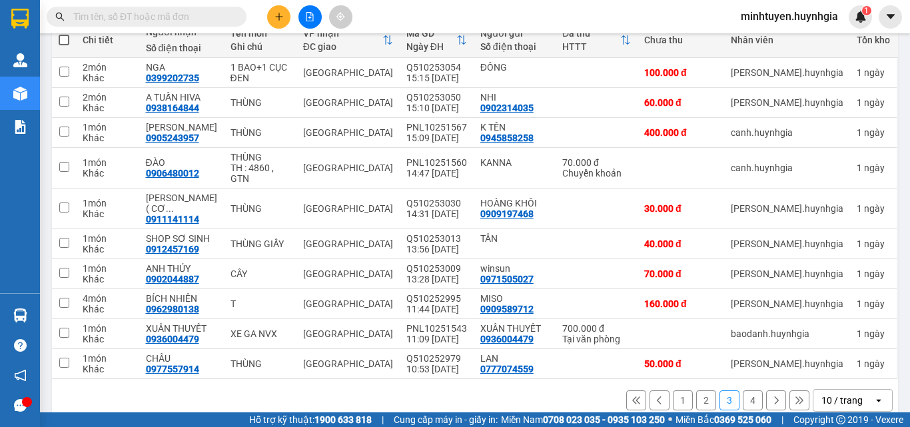
click at [745, 390] on button "4" at bounding box center [753, 400] width 20 height 20
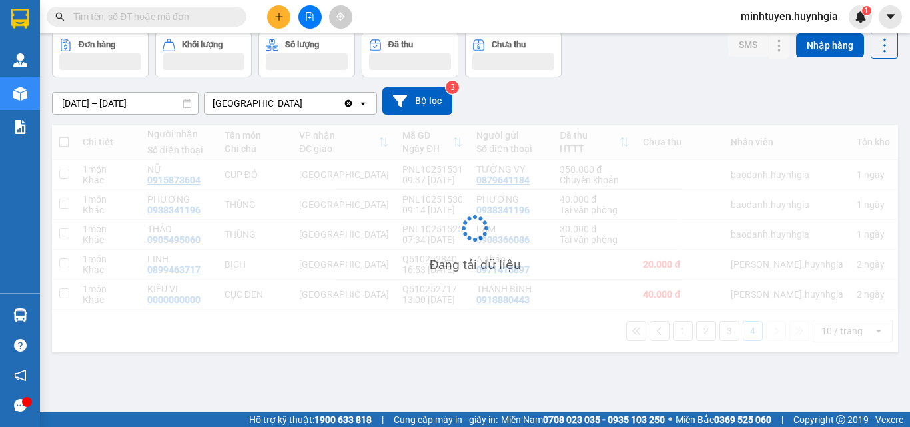
scroll to position [61, 0]
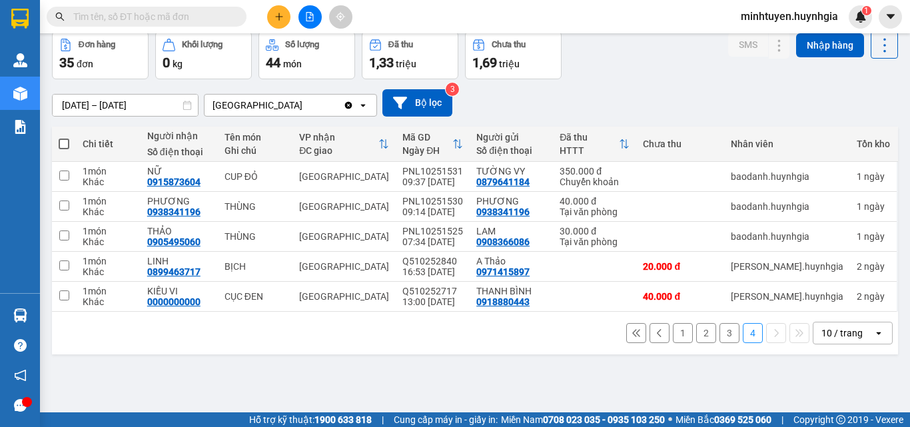
click at [285, 21] on button at bounding box center [278, 16] width 23 height 23
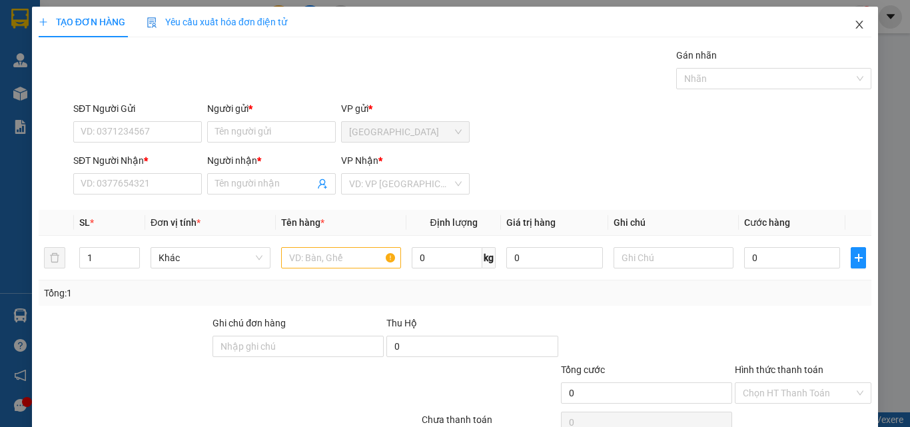
click at [854, 26] on icon "close" at bounding box center [859, 24] width 11 height 11
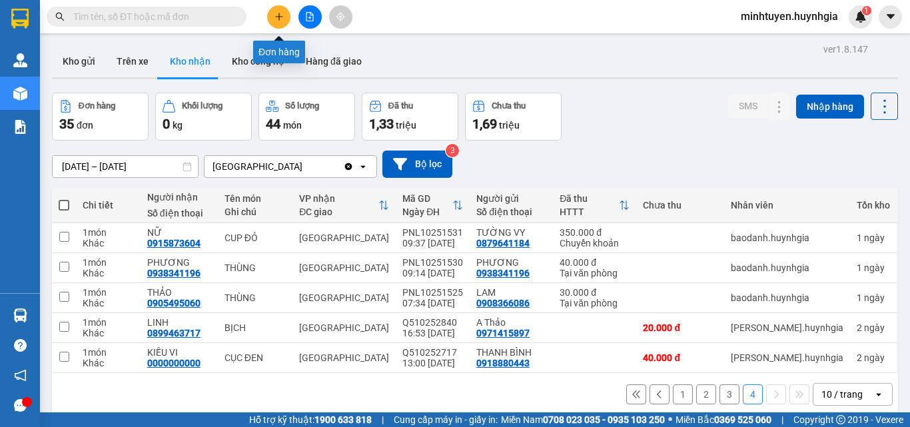
click at [274, 13] on button at bounding box center [278, 16] width 23 height 23
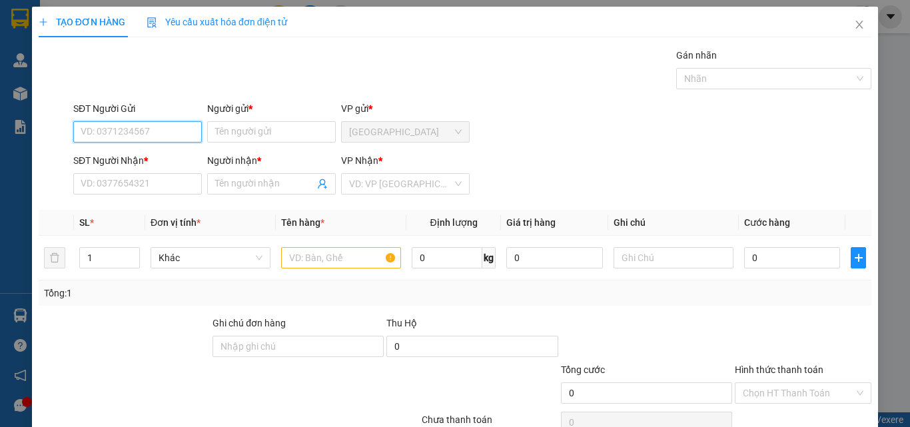
click at [132, 133] on input "SĐT Người Gửi" at bounding box center [137, 131] width 129 height 21
type input "0"
type input "00000000000"
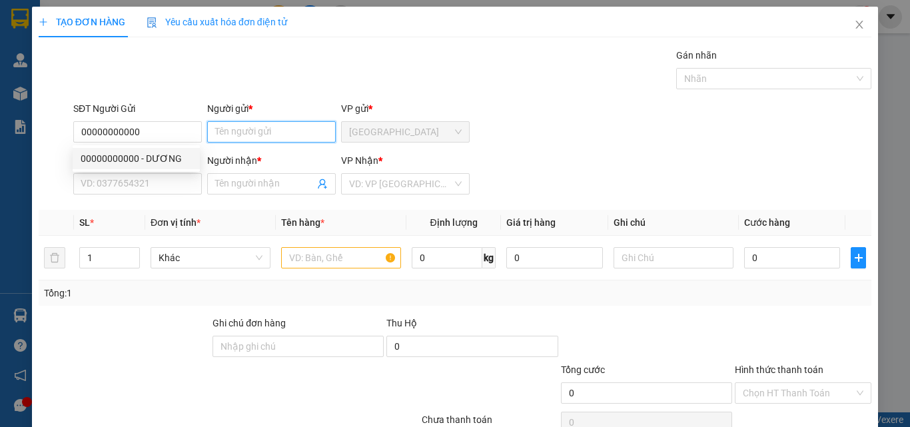
click at [285, 133] on input "Người gửi *" at bounding box center [271, 131] width 129 height 21
type input "VPNH"
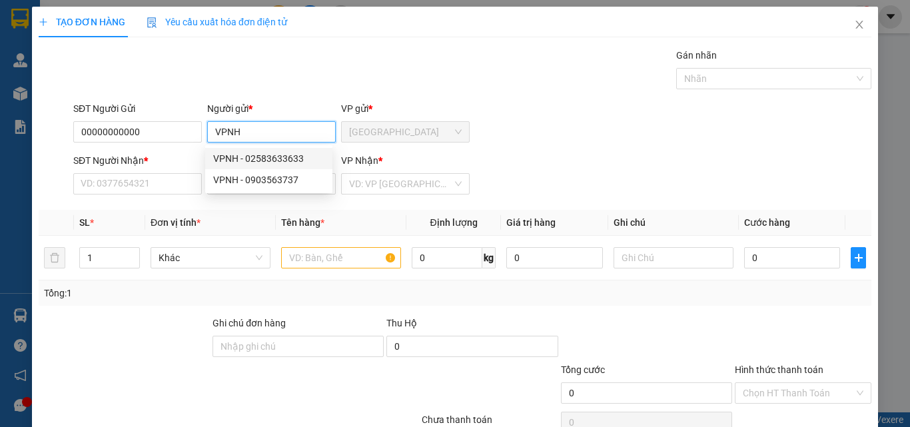
click at [275, 153] on div "VPNH - 02583633633" at bounding box center [268, 158] width 111 height 15
type input "02583633633"
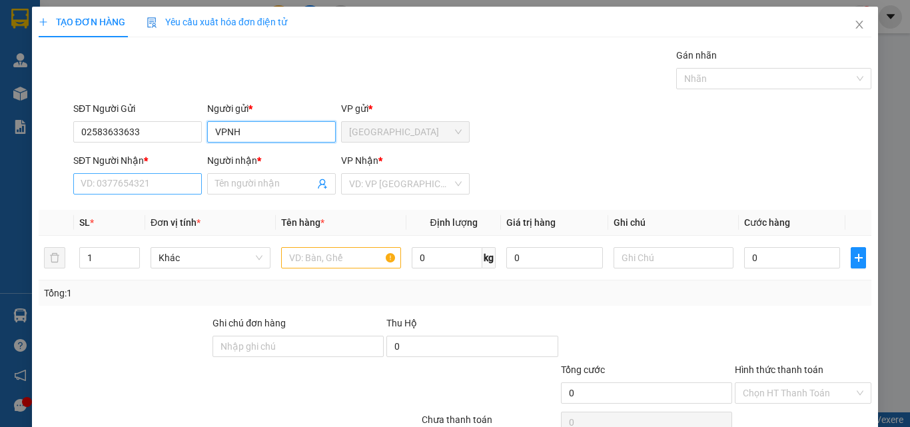
type input "VPNH"
click at [128, 181] on input "SĐT Người Nhận *" at bounding box center [137, 183] width 129 height 21
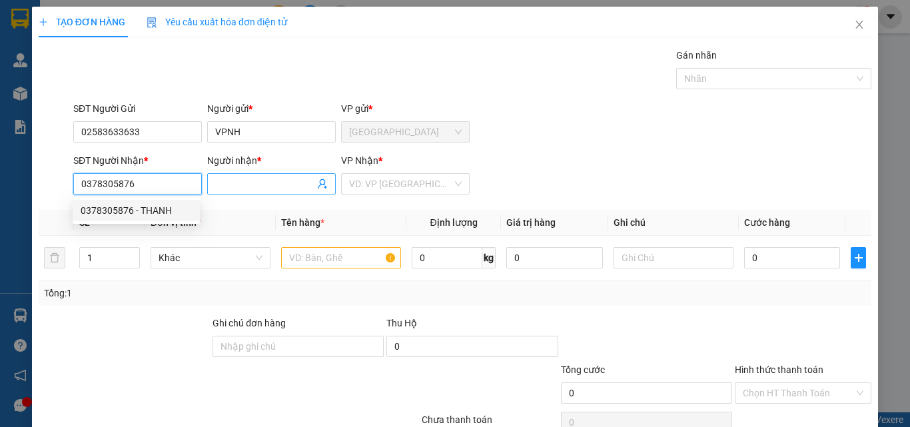
type input "0378305876"
click at [257, 187] on input "Người nhận *" at bounding box center [264, 184] width 99 height 15
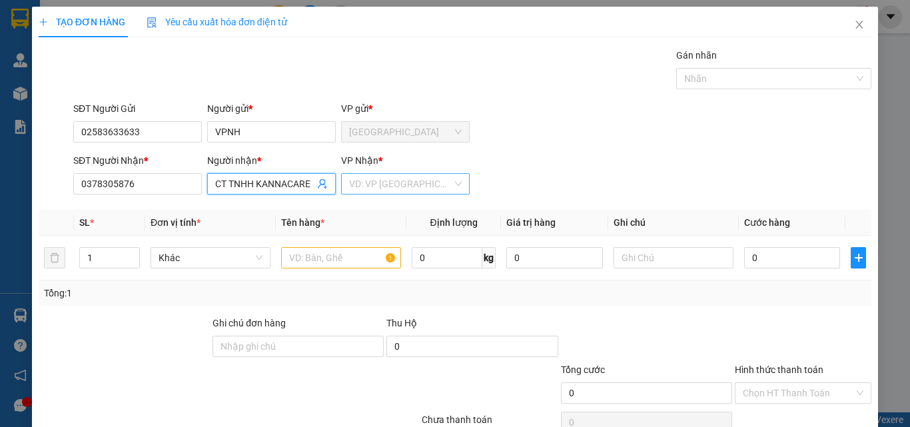
type input "CT TNHH KANNACARE"
click at [402, 187] on input "search" at bounding box center [400, 184] width 103 height 20
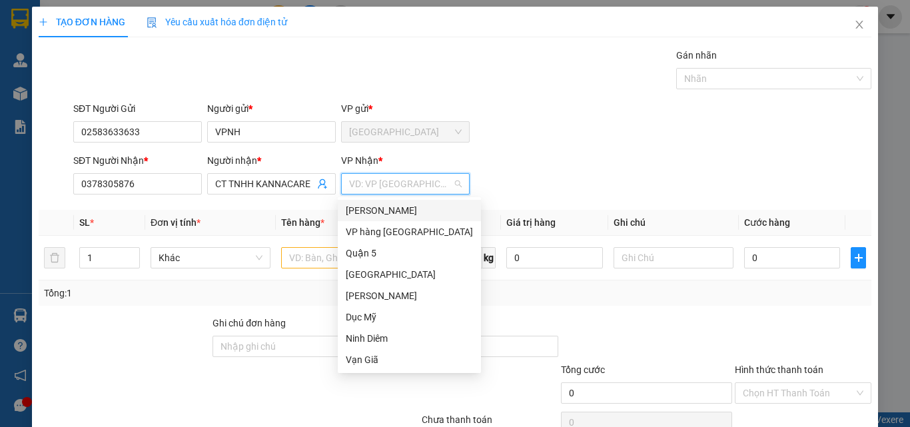
click at [385, 211] on div "[PERSON_NAME]" at bounding box center [409, 210] width 127 height 15
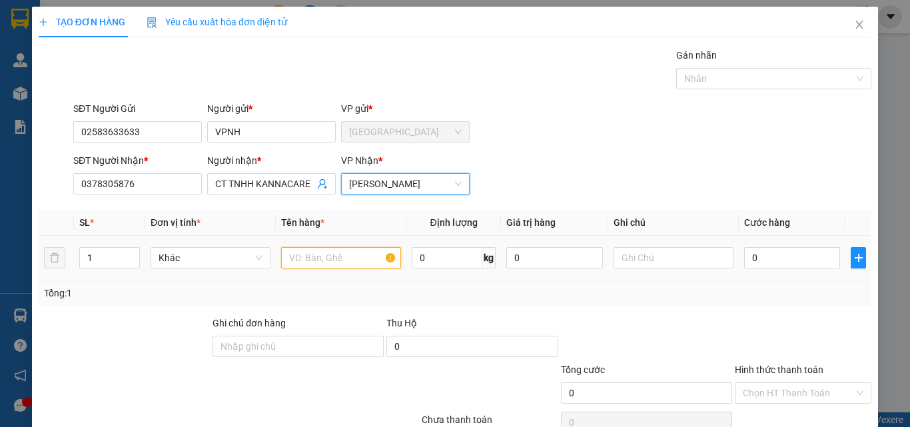
click at [308, 261] on input "text" at bounding box center [341, 257] width 120 height 21
click at [456, 182] on span "[PERSON_NAME]" at bounding box center [405, 184] width 113 height 20
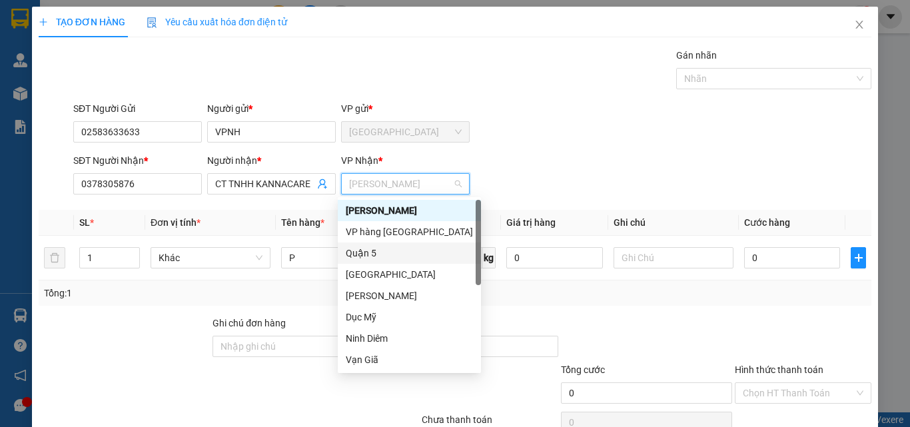
click at [397, 256] on div "Quận 5" at bounding box center [409, 253] width 127 height 15
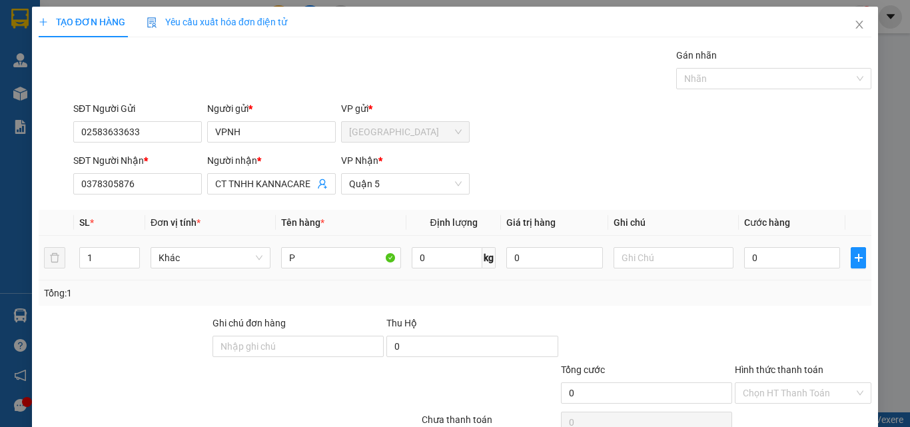
click at [319, 269] on div "P" at bounding box center [341, 258] width 120 height 27
click at [320, 265] on input "P" at bounding box center [341, 257] width 120 height 21
type input "PB"
click at [396, 189] on span "Quận 5" at bounding box center [405, 184] width 113 height 20
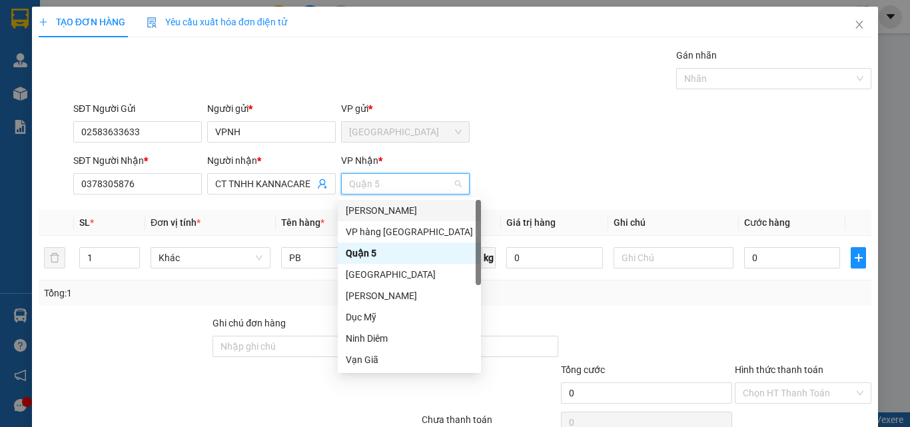
click at [416, 209] on div "[PERSON_NAME]" at bounding box center [409, 210] width 127 height 15
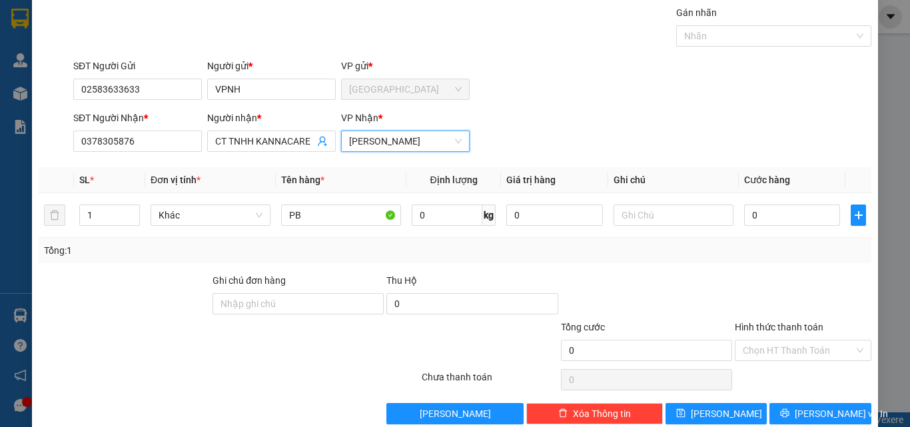
scroll to position [66, 0]
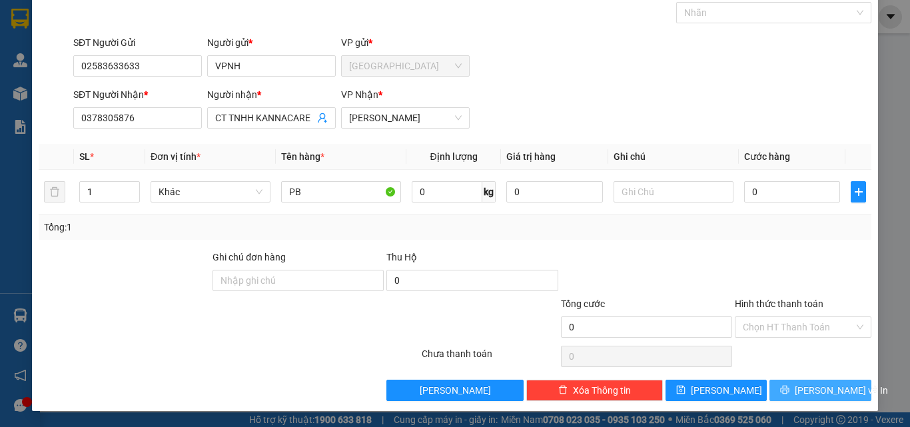
click at [802, 393] on span "[PERSON_NAME] và In" at bounding box center [841, 390] width 93 height 15
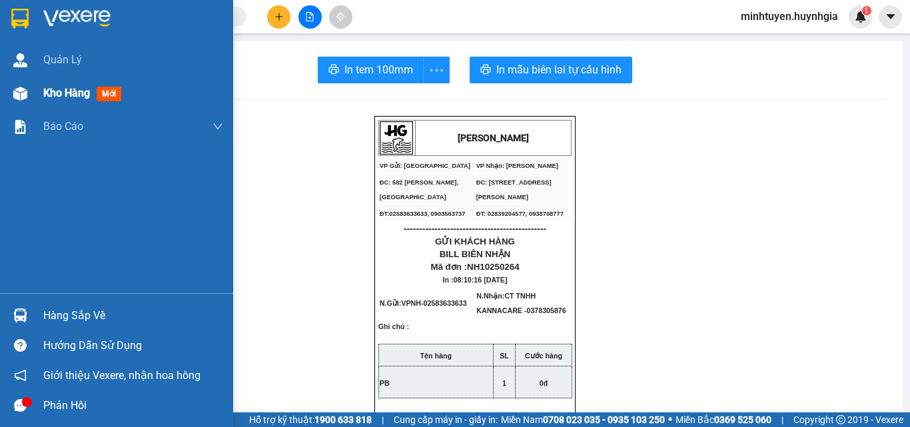
click at [79, 93] on span "Kho hàng" at bounding box center [66, 93] width 47 height 13
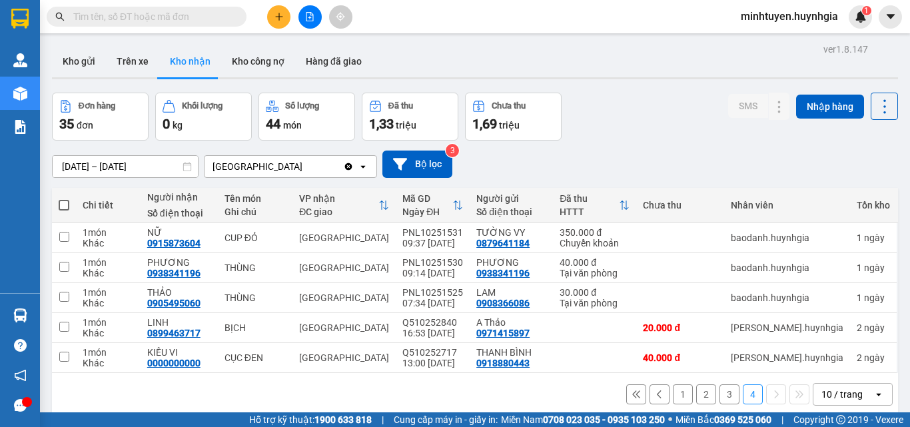
click at [674, 394] on button "1" at bounding box center [683, 394] width 20 height 20
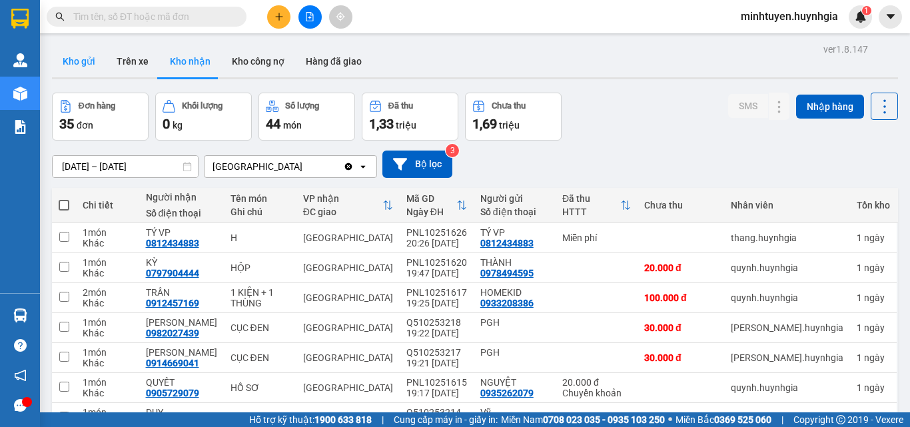
click at [96, 55] on button "Kho gửi" at bounding box center [79, 61] width 54 height 32
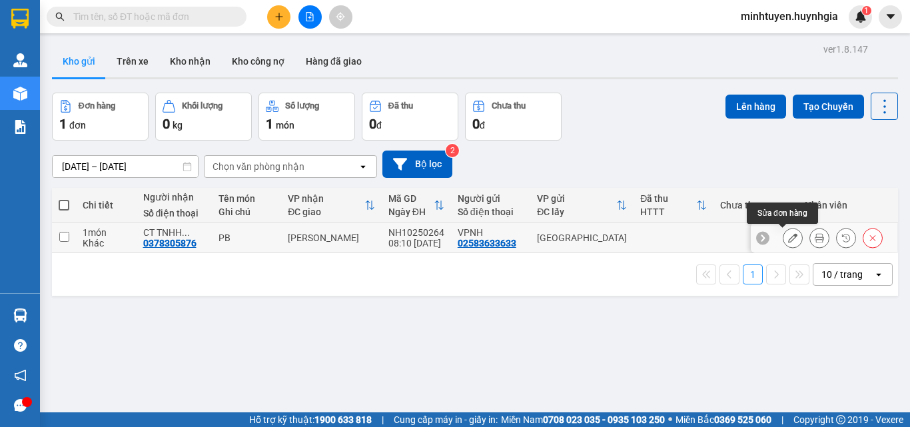
click at [788, 240] on icon at bounding box center [792, 237] width 9 height 9
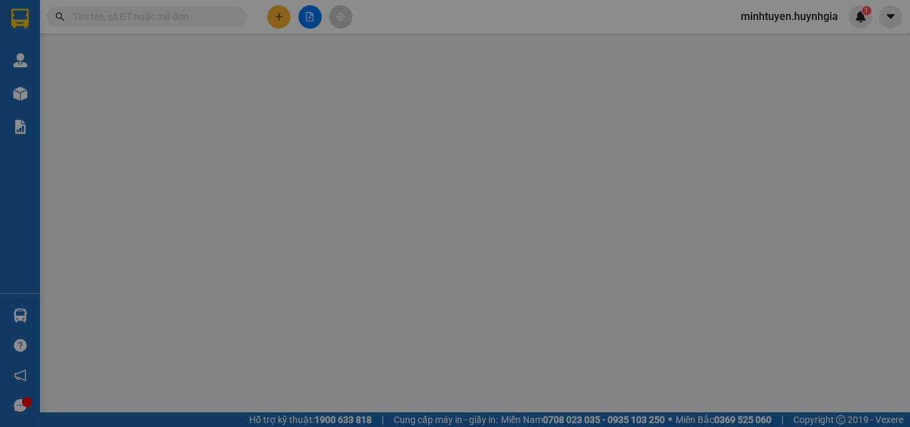
type input "02583633633"
type input "VPNH"
type input "0378305876"
type input "CT TNHH KANNACARE"
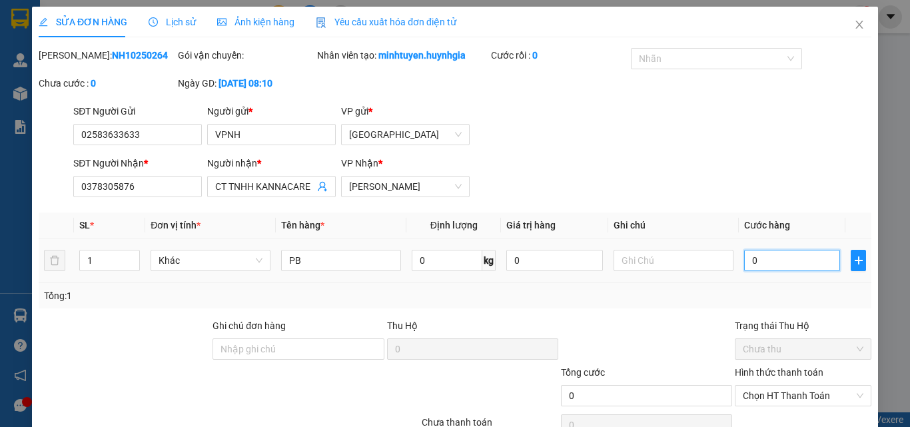
click at [777, 261] on input "0" at bounding box center [792, 260] width 96 height 21
type input "5"
type input "50"
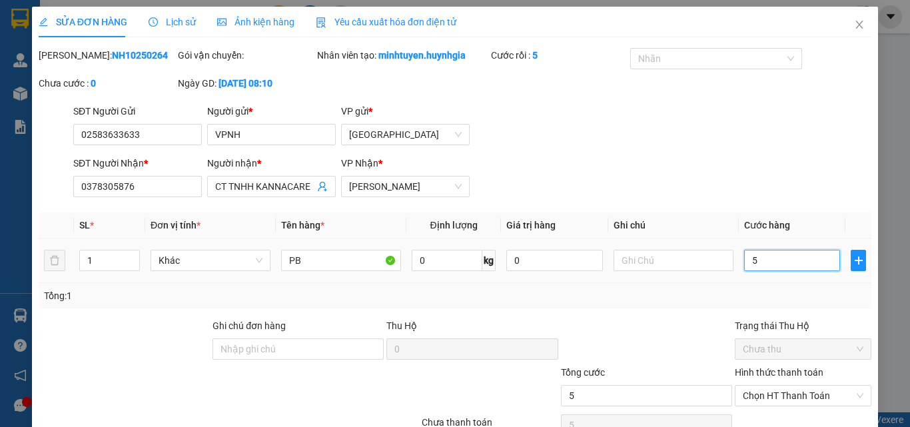
type input "50"
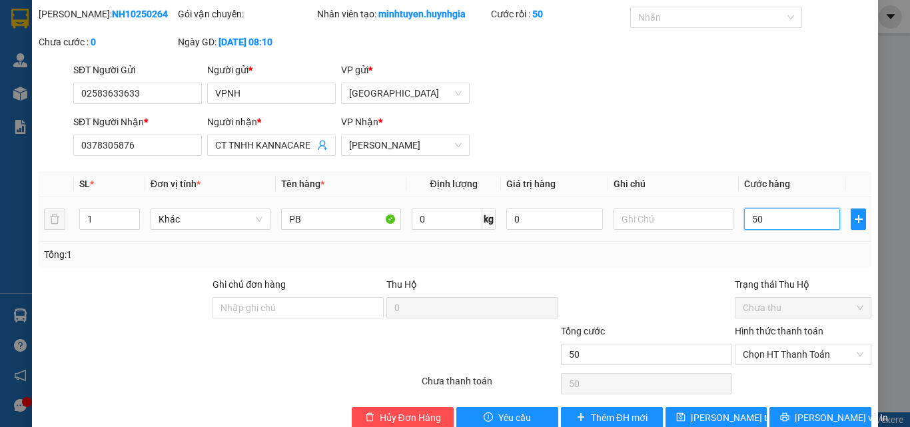
scroll to position [69, 0]
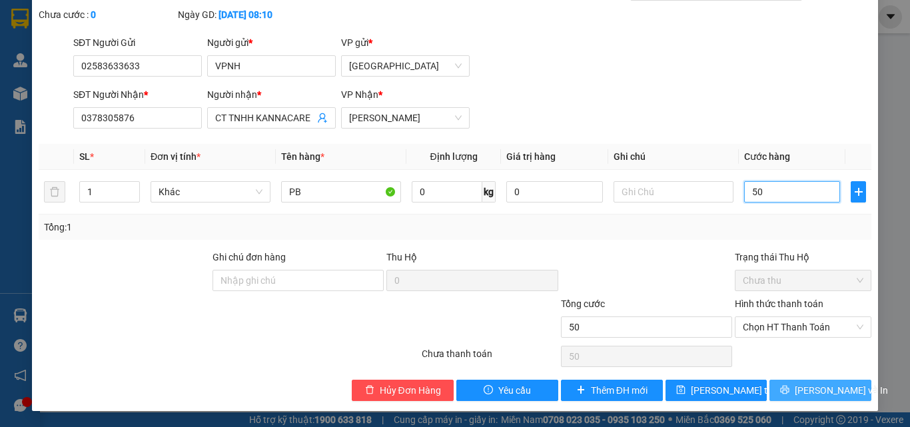
type input "50"
type input "50.000"
click at [815, 382] on button "[PERSON_NAME] và In" at bounding box center [821, 390] width 102 height 21
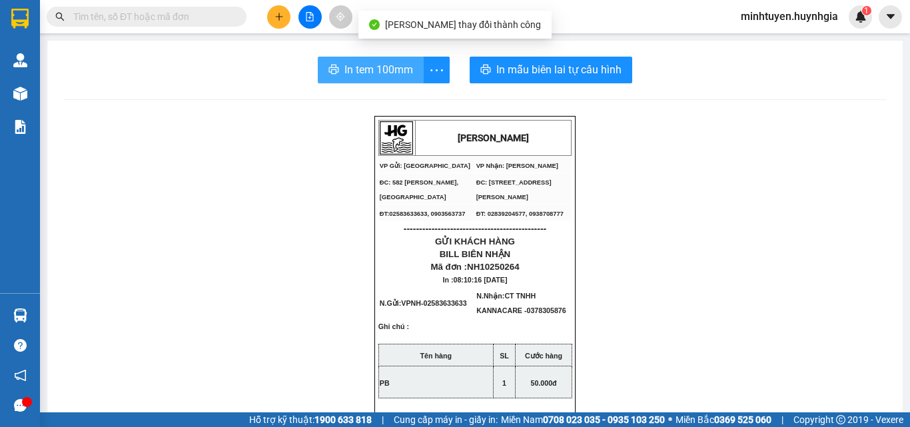
click at [364, 81] on button "In tem 100mm" at bounding box center [371, 70] width 106 height 27
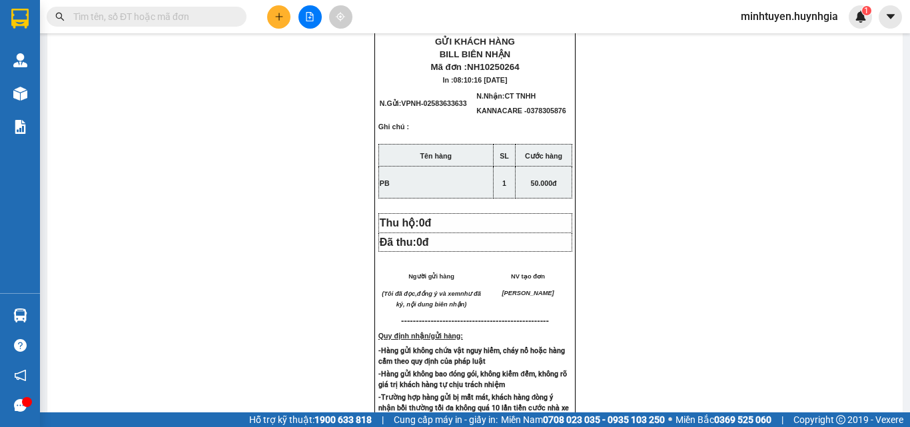
scroll to position [333, 0]
